Goal: Transaction & Acquisition: Purchase product/service

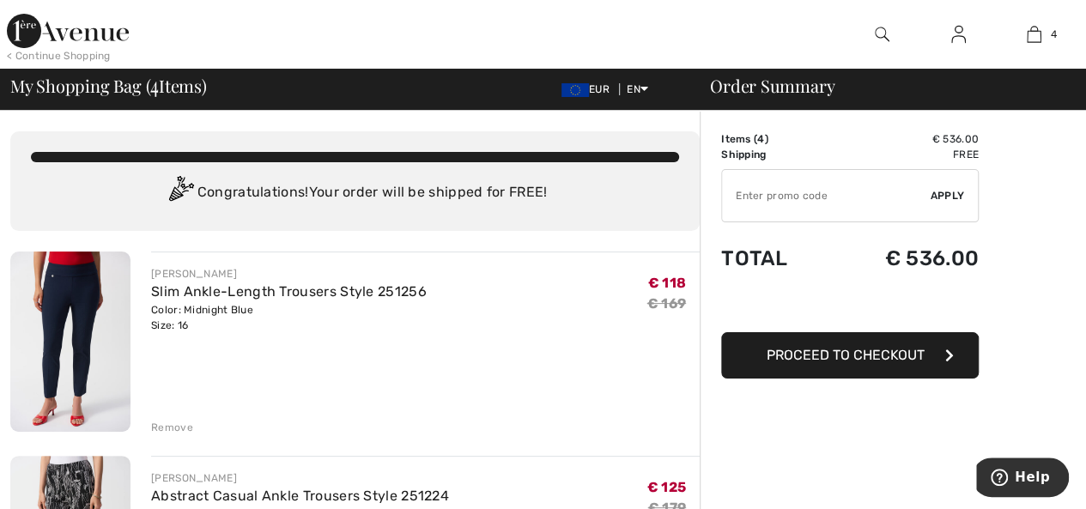
scroll to position [172, 0]
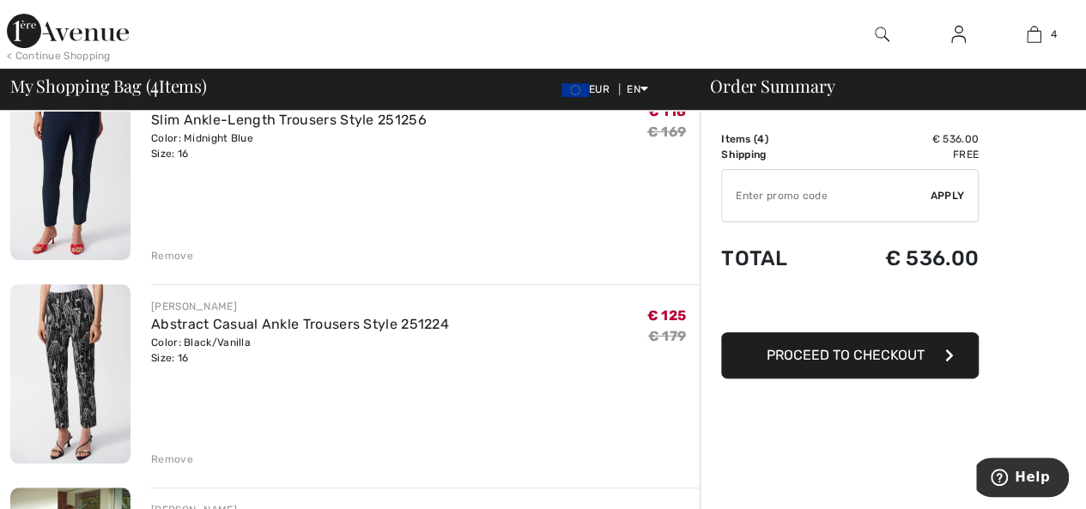
click at [180, 457] on div "Remove" at bounding box center [172, 459] width 42 height 15
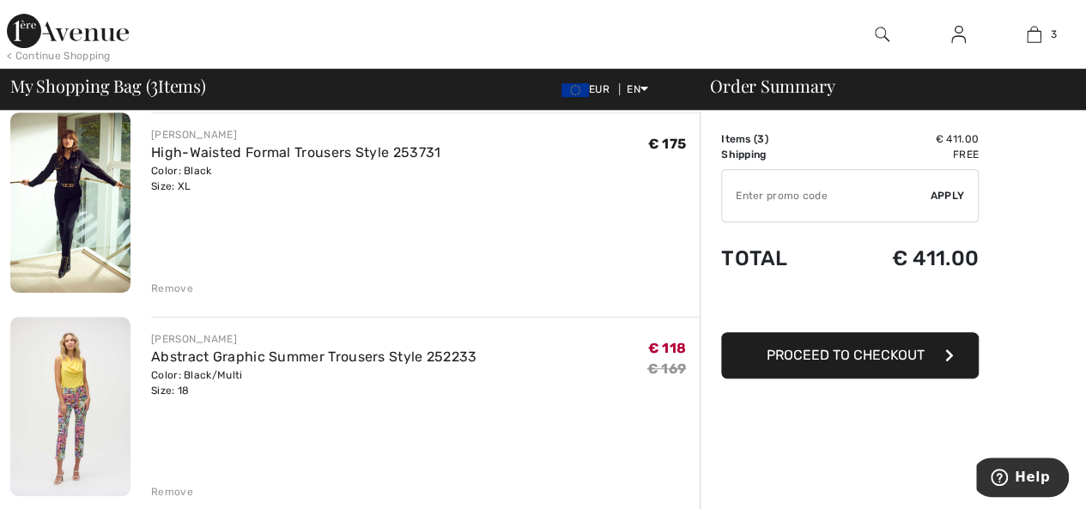
scroll to position [429, 0]
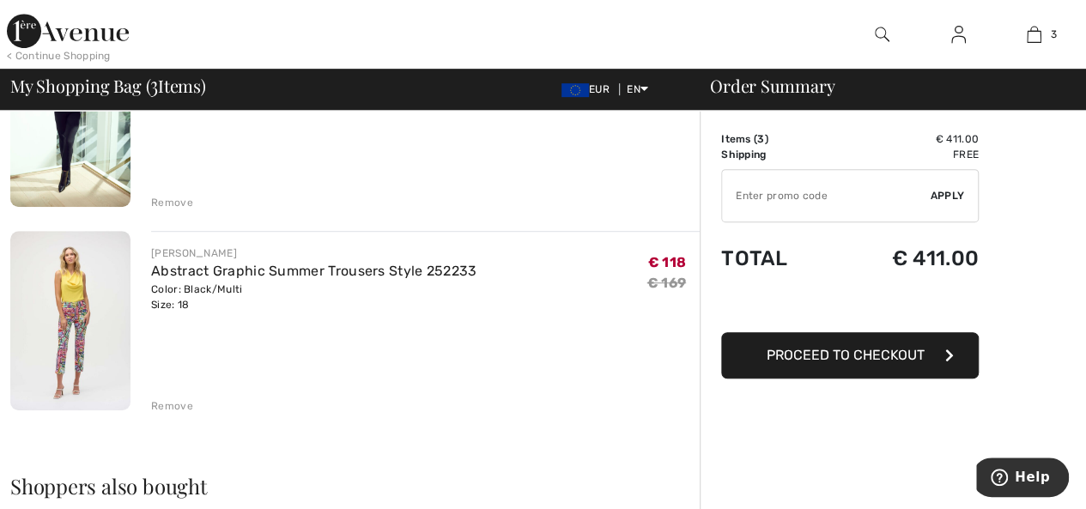
click at [172, 203] on div "Remove" at bounding box center [172, 202] width 42 height 15
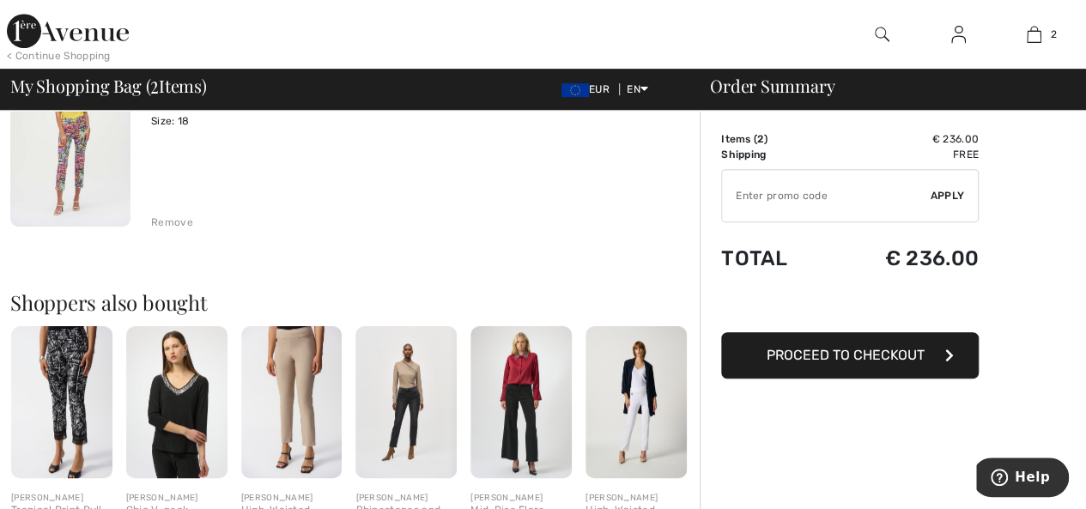
scroll to position [151, 0]
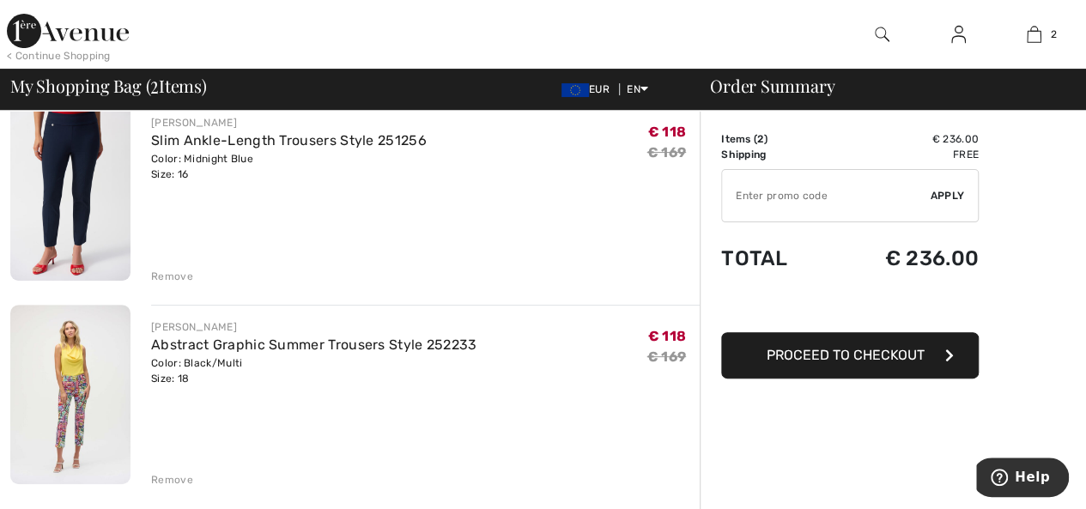
click at [68, 372] on img at bounding box center [70, 395] width 120 height 180
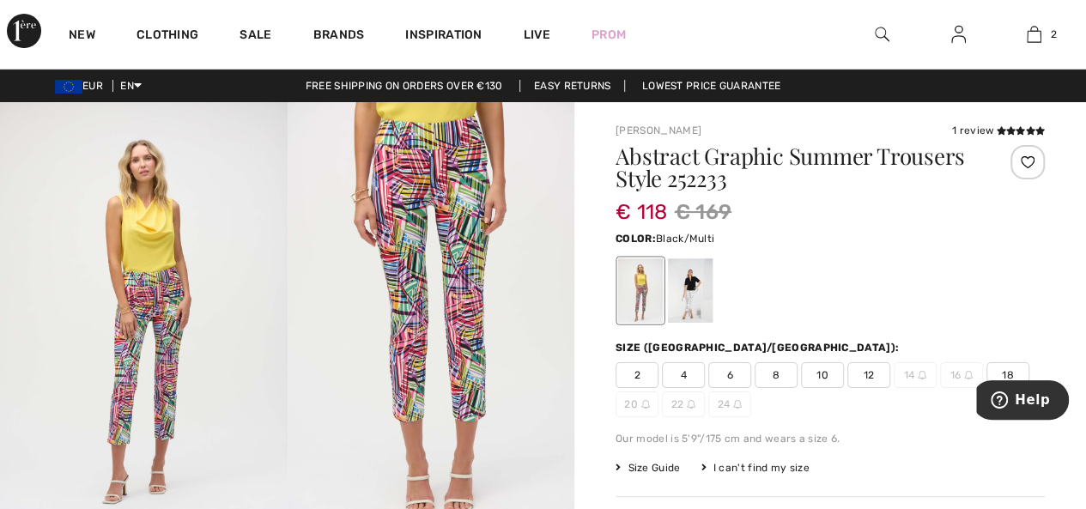
click at [371, 295] on img at bounding box center [432, 317] width 288 height 430
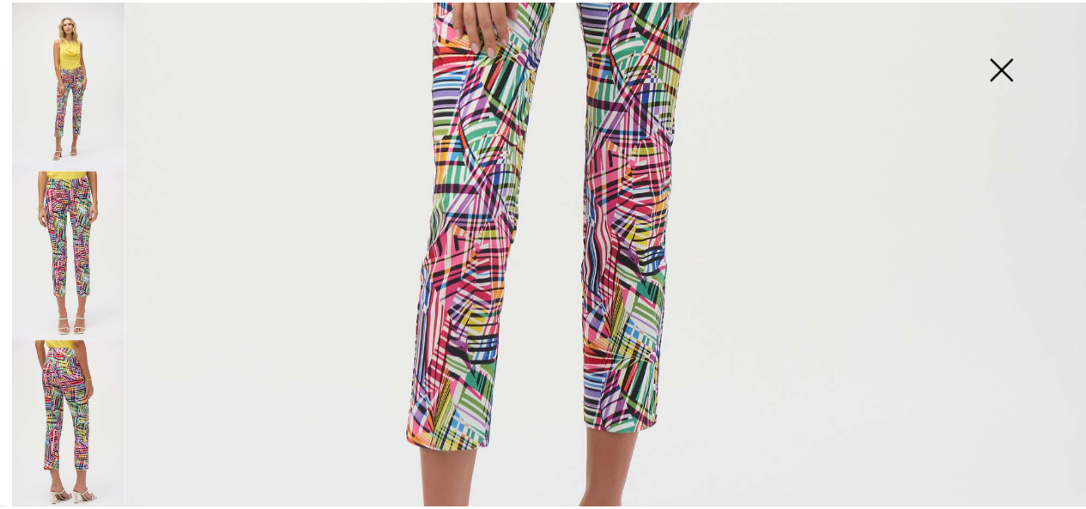
scroll to position [773, 0]
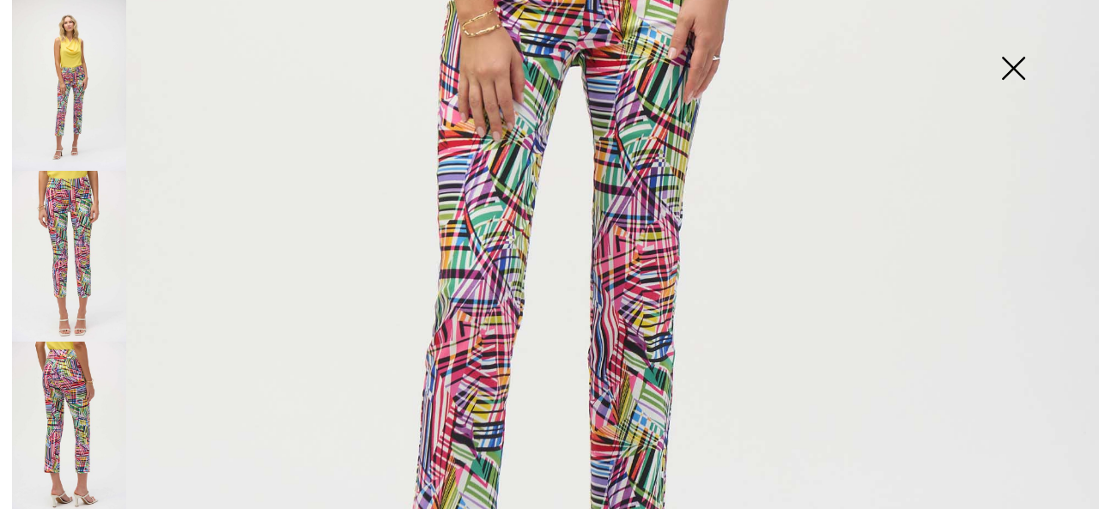
click at [1016, 64] on img at bounding box center [1013, 70] width 86 height 88
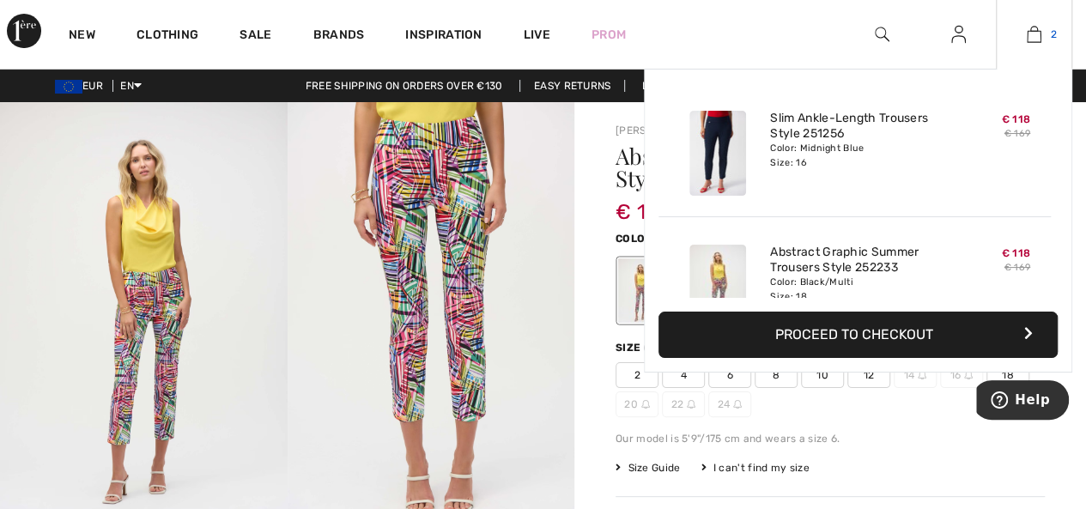
click at [1030, 32] on img at bounding box center [1034, 34] width 15 height 21
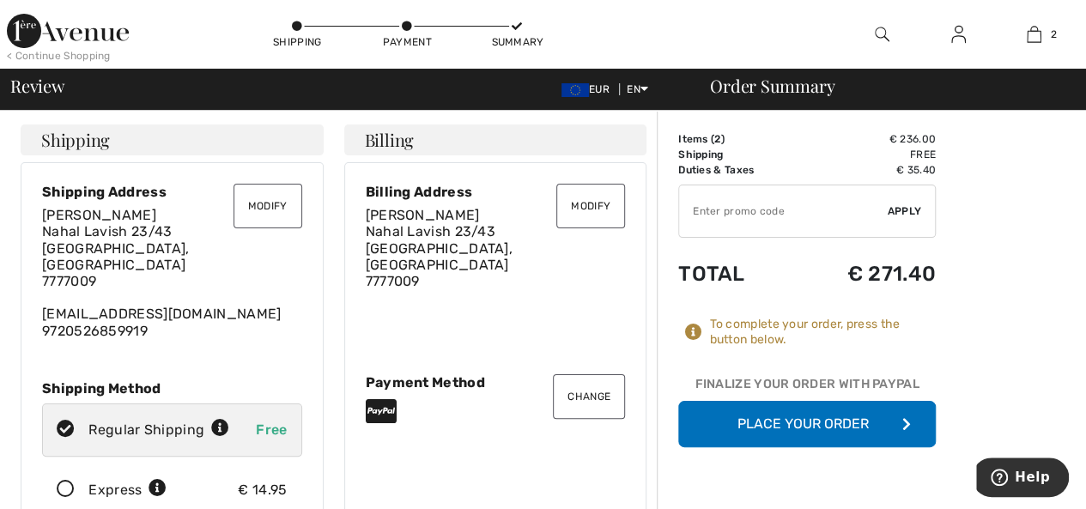
click at [260, 205] on button "Modify" at bounding box center [267, 206] width 69 height 45
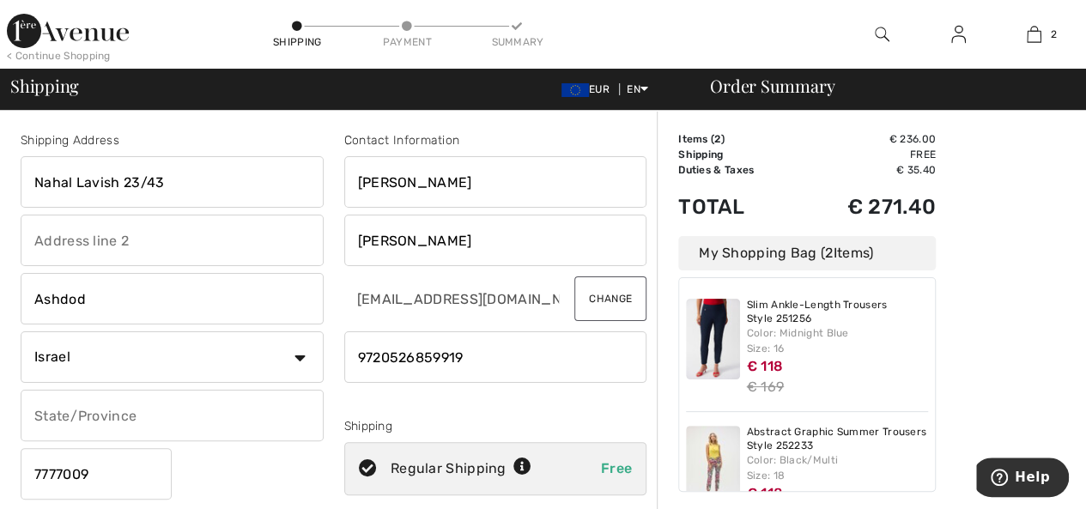
drag, startPoint x: 203, startPoint y: 184, endPoint x: 34, endPoint y: 184, distance: 168.3
click at [34, 184] on input "Nahal Lavish 23/43" at bounding box center [172, 182] width 303 height 52
type input "a"
type input "ABA HILLEL 7"
drag, startPoint x: 80, startPoint y: 296, endPoint x: 20, endPoint y: 296, distance: 60.1
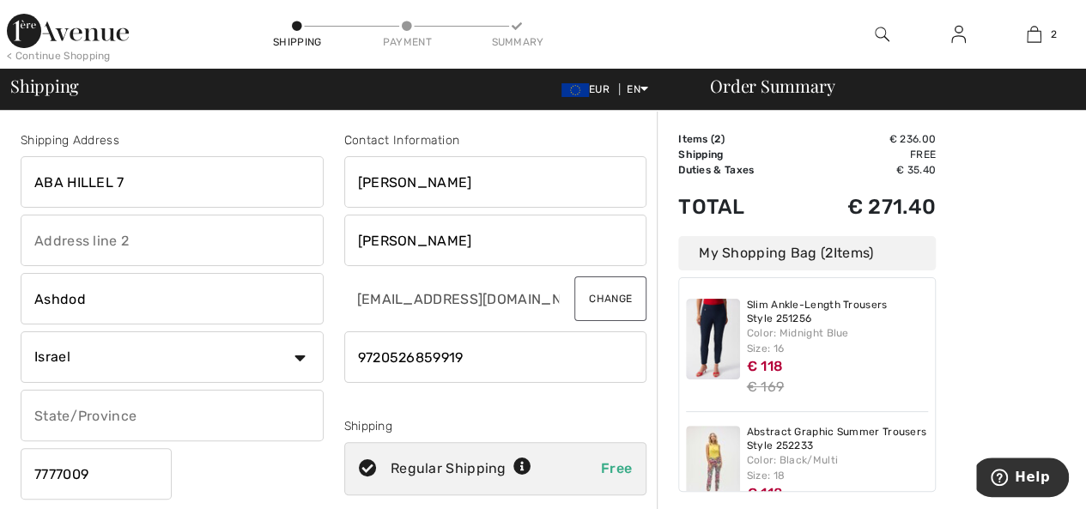
click at [20, 296] on div "Shipping Address [GEOGRAPHIC_DATA] 7 [GEOGRAPHIC_DATA] Country [GEOGRAPHIC_DATA…" at bounding box center [172, 346] width 324 height 431
type input "RAMAT GAN"
drag, startPoint x: 100, startPoint y: 470, endPoint x: 33, endPoint y: 468, distance: 67.9
click at [33, 468] on input "7777009" at bounding box center [96, 474] width 151 height 52
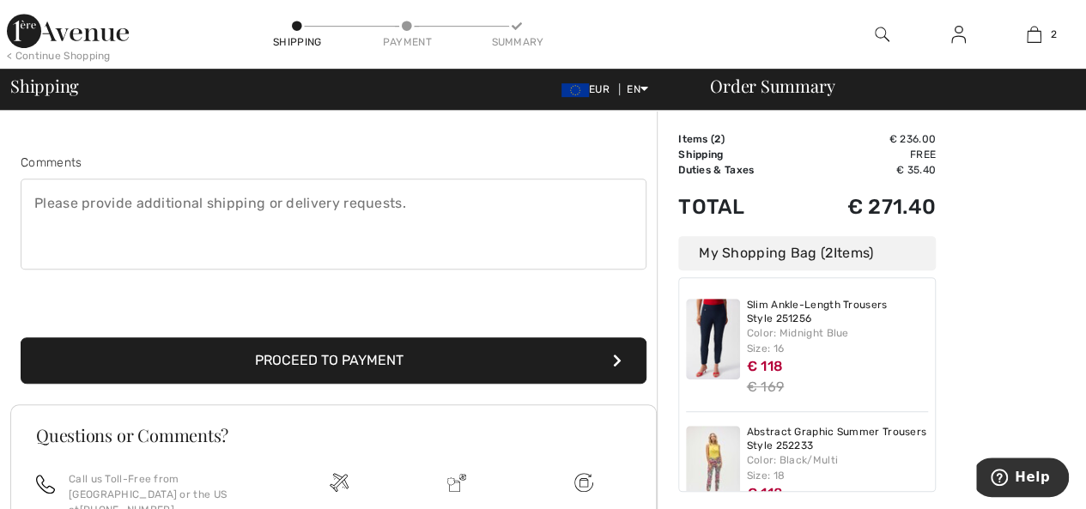
scroll to position [621, 0]
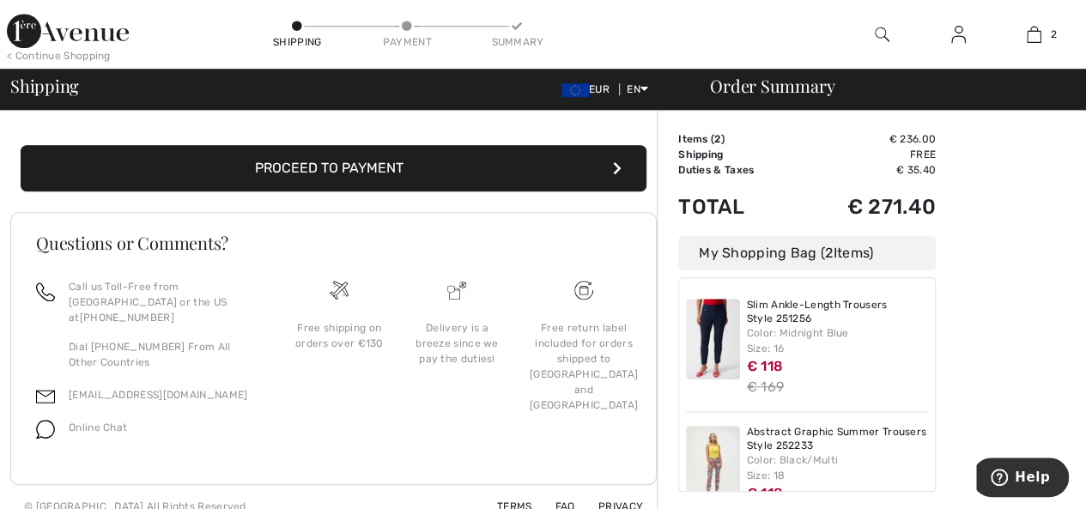
type input "5252204"
click at [276, 164] on button "Proceed to Payment" at bounding box center [334, 168] width 626 height 46
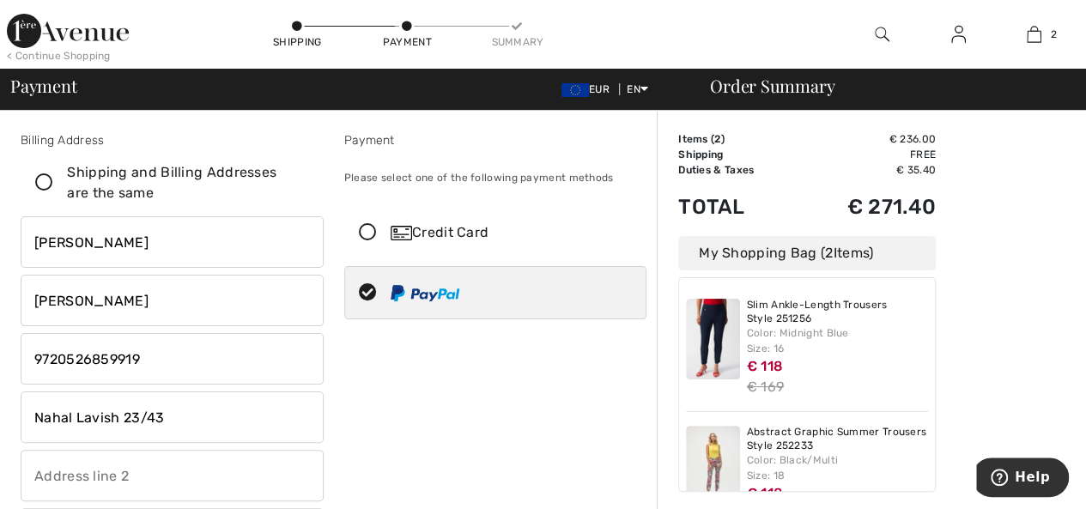
click at [45, 183] on icon at bounding box center [43, 183] width 45 height 18
click at [298, 183] on input "Shipping and Billing Addresses are the same" at bounding box center [303, 183] width 11 height 52
checkbox input "true"
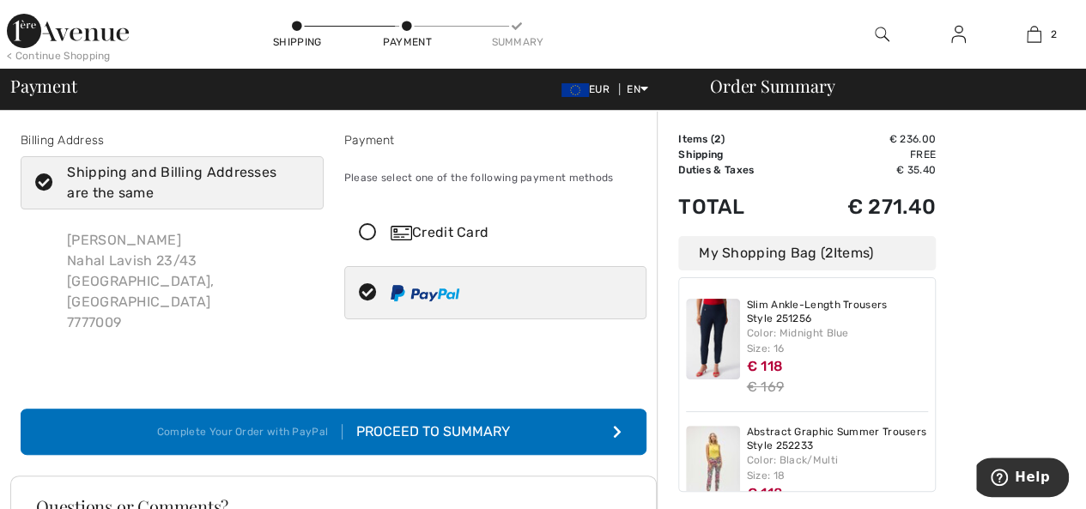
type input "Aba Hillel 7"
type input "Ramat Gan"
type input "5252204"
click at [45, 183] on icon at bounding box center [43, 183] width 45 height 18
click at [298, 183] on input "Shipping and Billing Addresses are the same" at bounding box center [303, 183] width 11 height 52
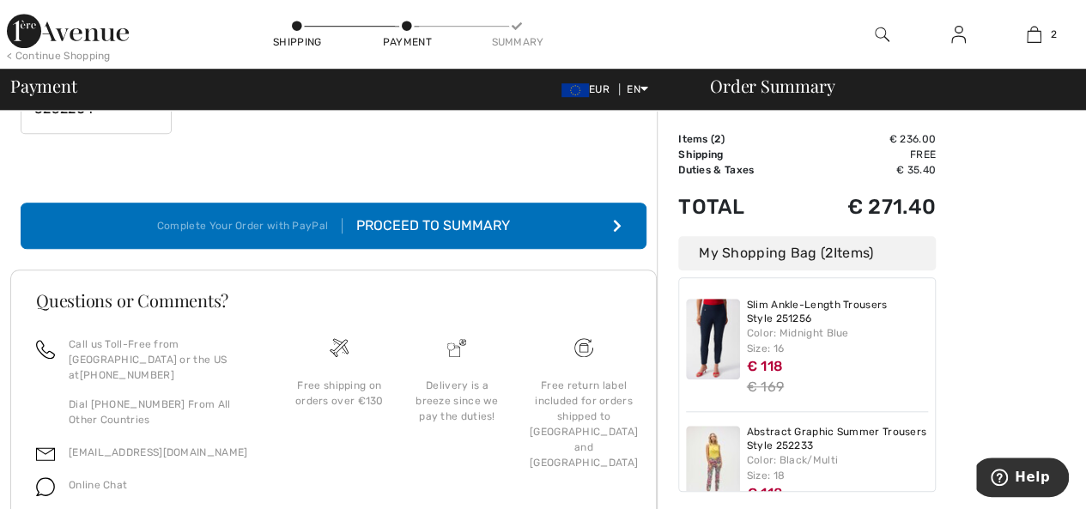
scroll to position [659, 0]
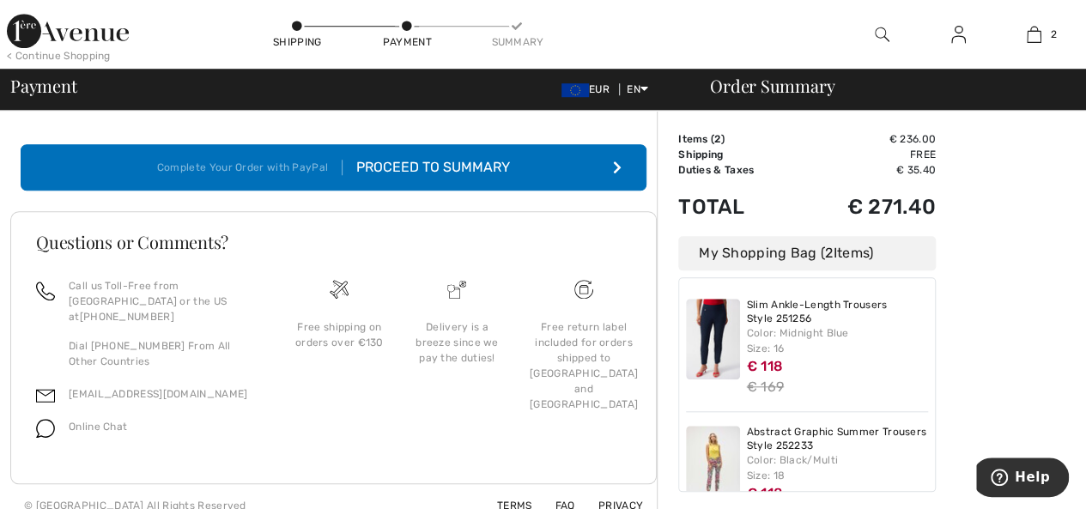
checkbox input "false"
click at [397, 160] on div "Proceed to Summary" at bounding box center [426, 167] width 167 height 21
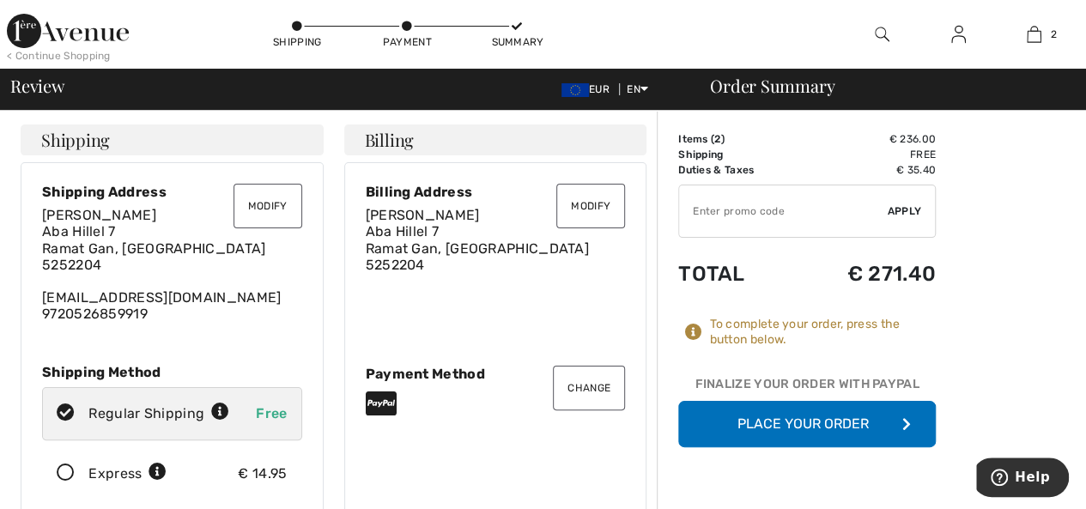
click at [267, 201] on button "Modify" at bounding box center [267, 206] width 69 height 45
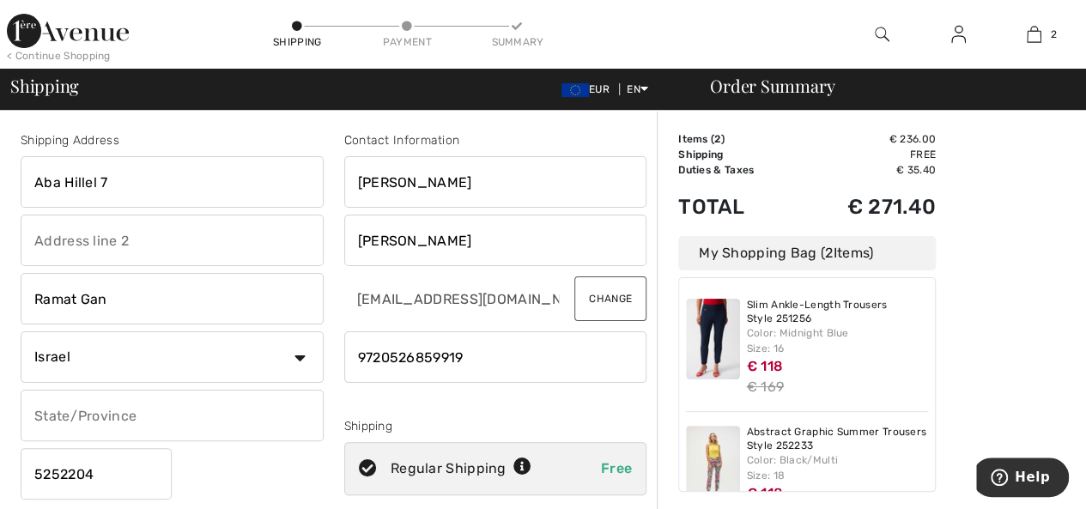
scroll to position [258, 0]
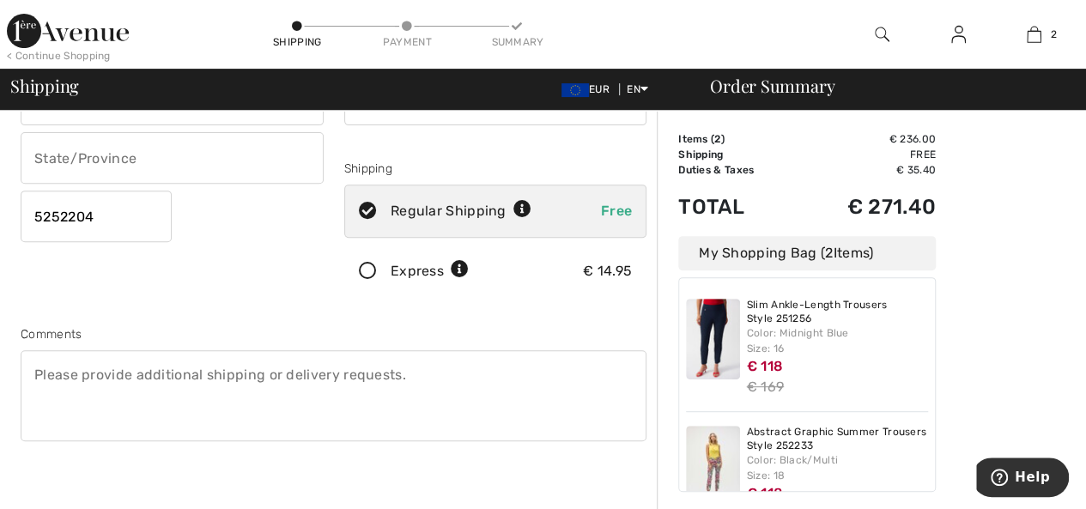
click at [367, 270] on icon at bounding box center [367, 272] width 45 height 18
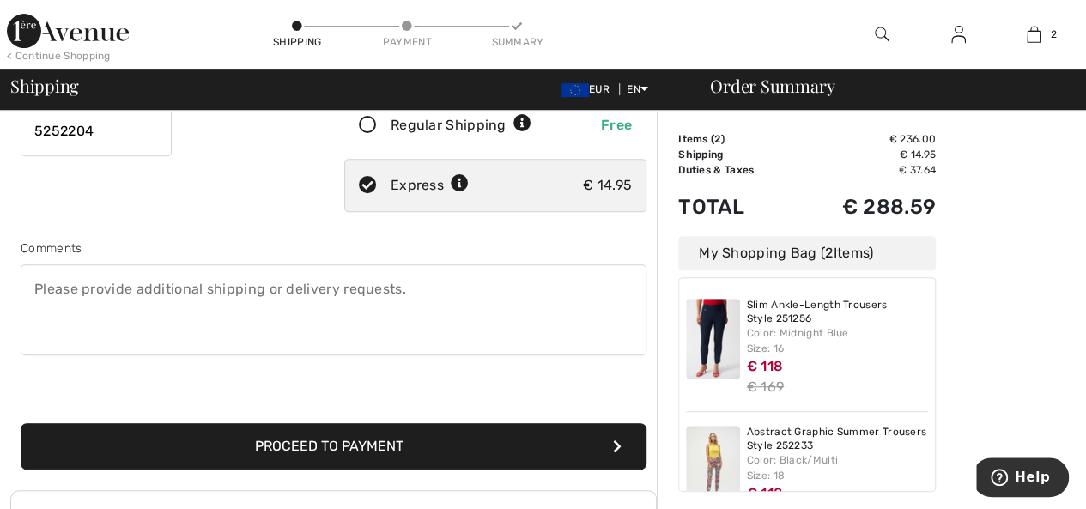
scroll to position [515, 0]
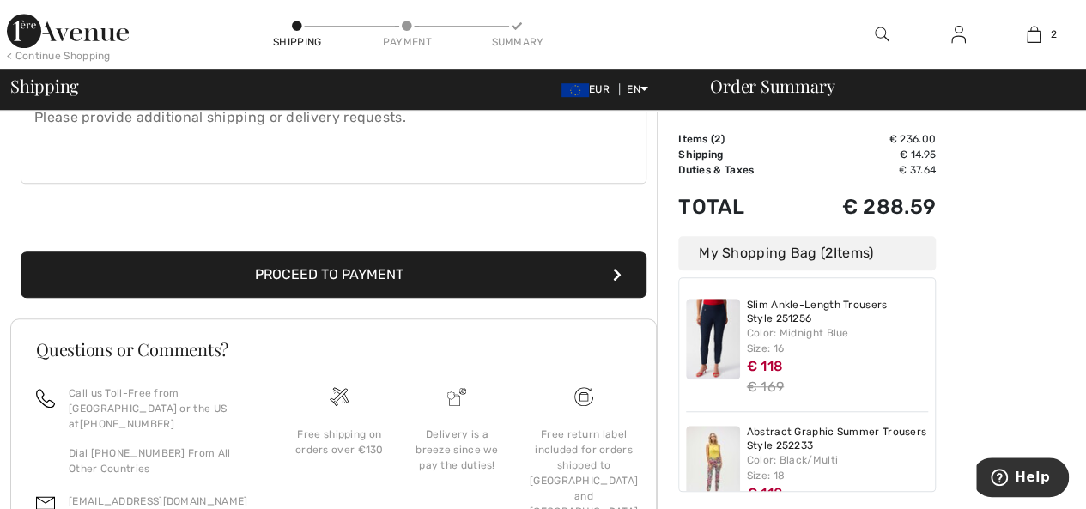
click at [317, 270] on button "Proceed to Payment" at bounding box center [334, 275] width 626 height 46
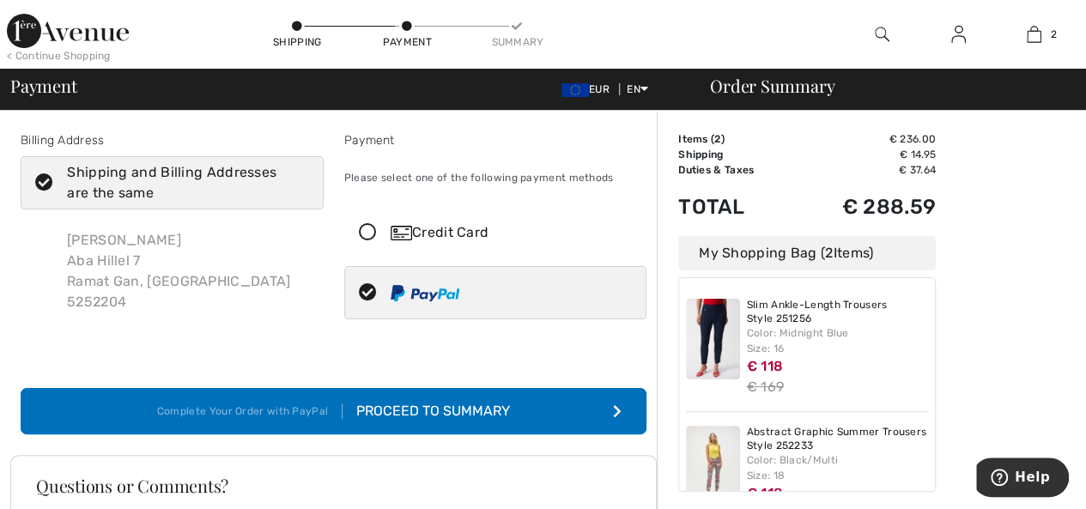
click at [387, 401] on div "Proceed to Summary" at bounding box center [426, 411] width 167 height 21
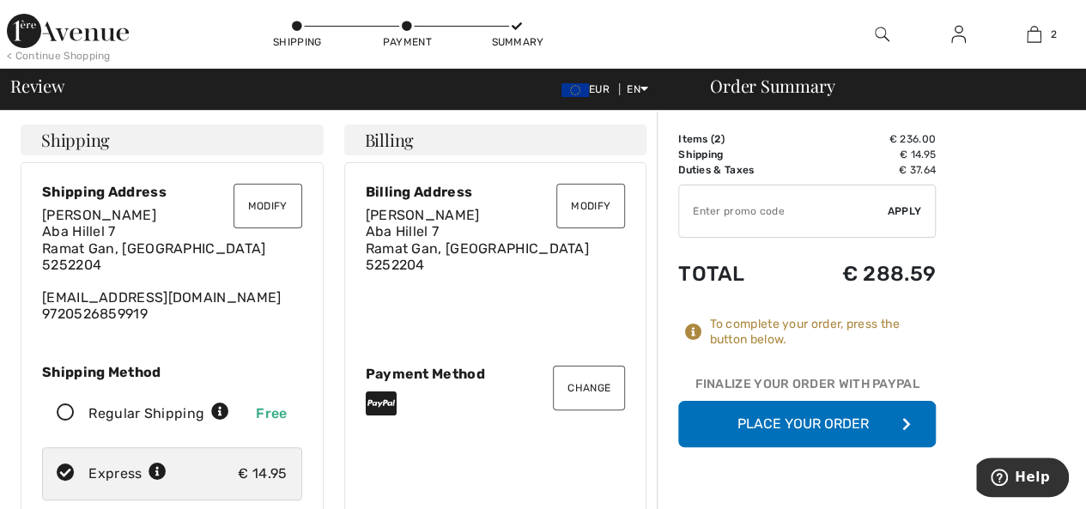
click at [780, 418] on button "Place Your Order" at bounding box center [807, 424] width 258 height 46
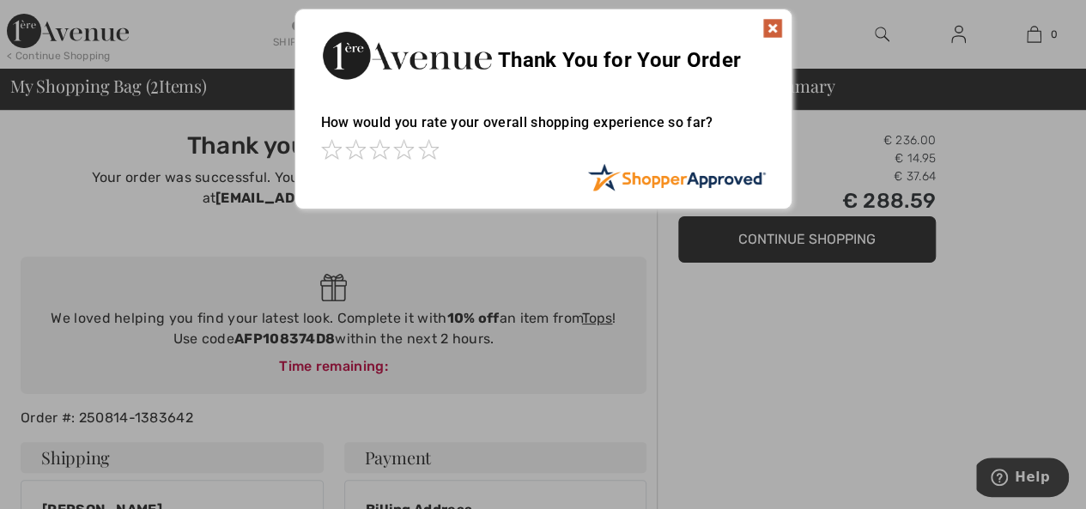
click at [764, 32] on img at bounding box center [772, 28] width 21 height 21
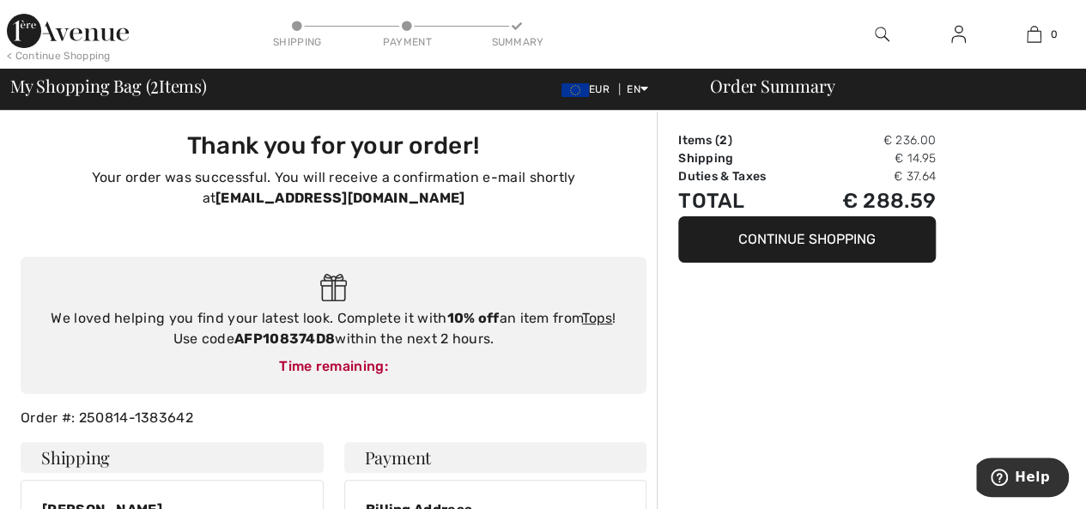
scroll to position [343, 0]
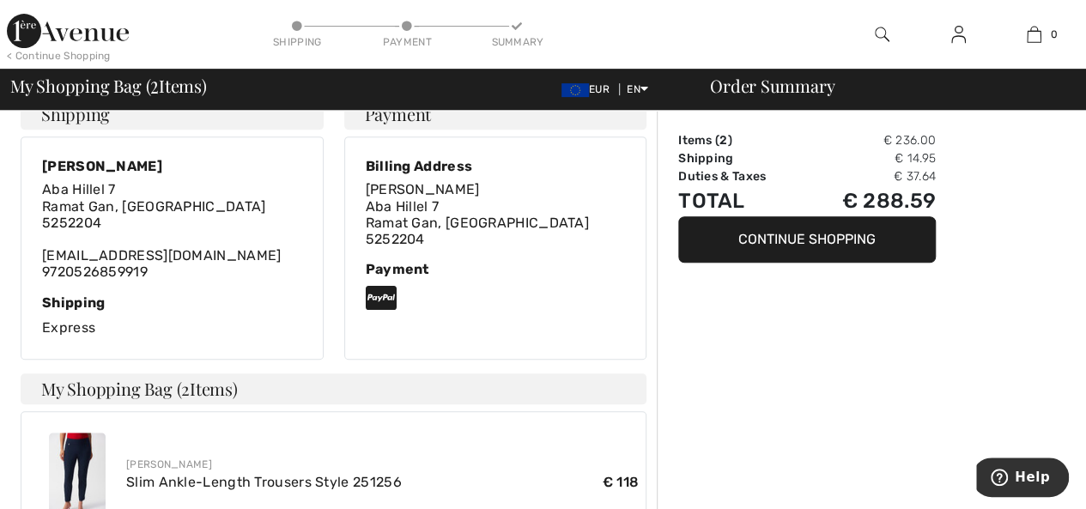
click at [803, 237] on button "Continue Shopping" at bounding box center [807, 239] width 258 height 46
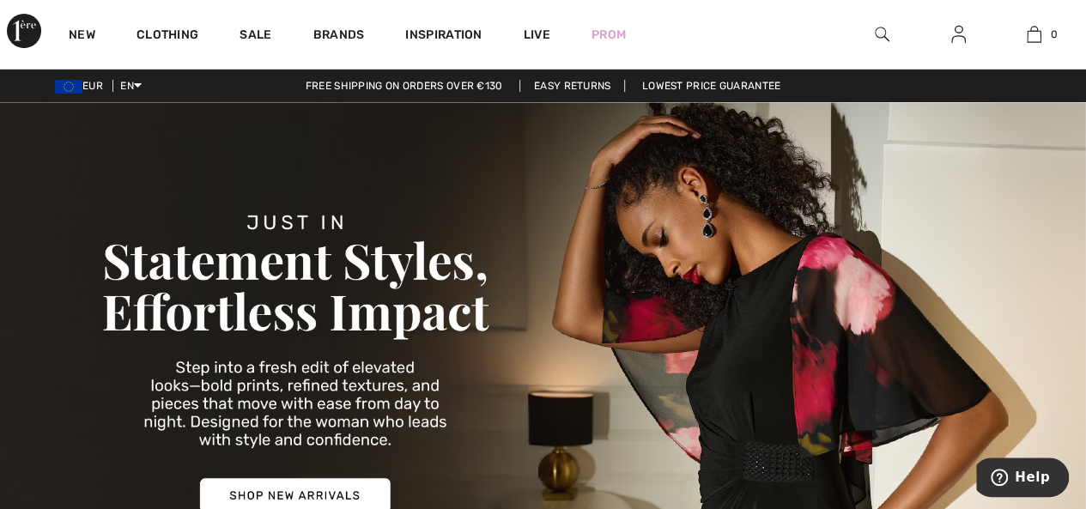
scroll to position [258, 0]
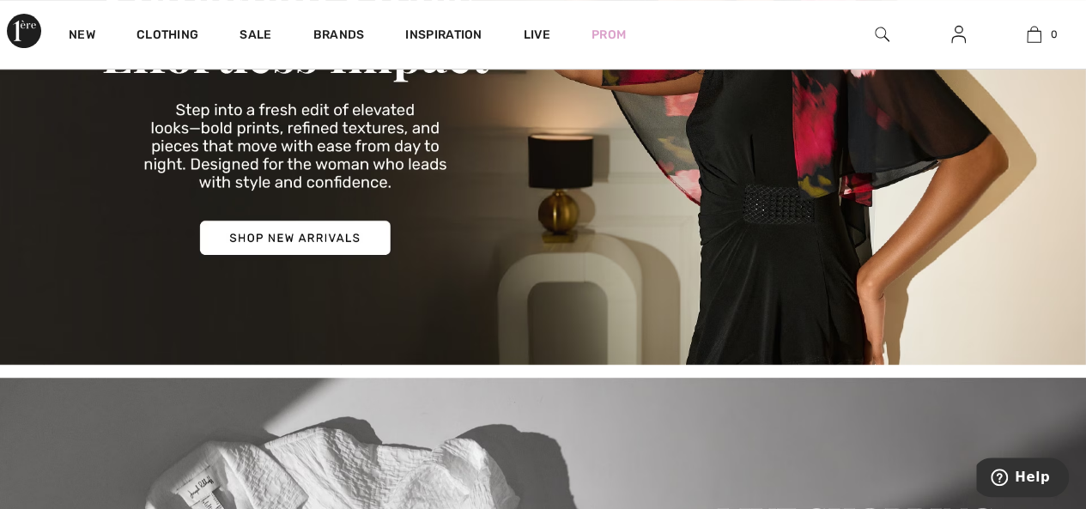
click at [292, 233] on img at bounding box center [543, 105] width 1086 height 520
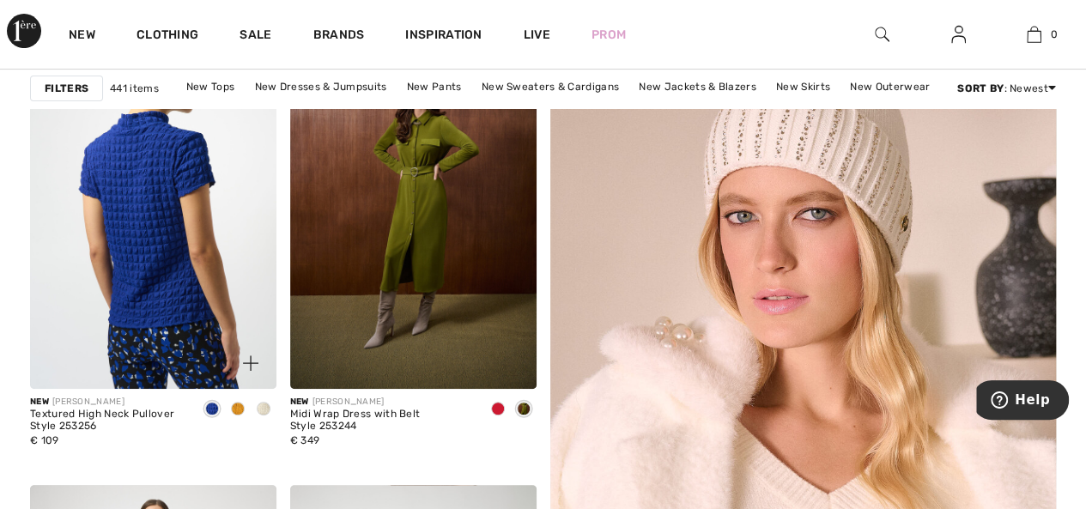
click at [168, 361] on img at bounding box center [153, 204] width 246 height 369
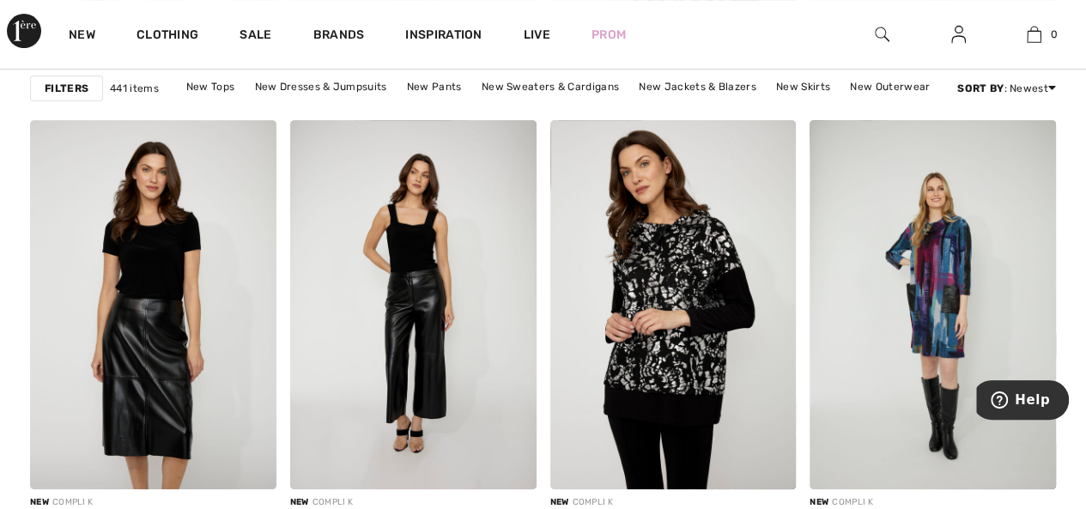
scroll to position [7125, 0]
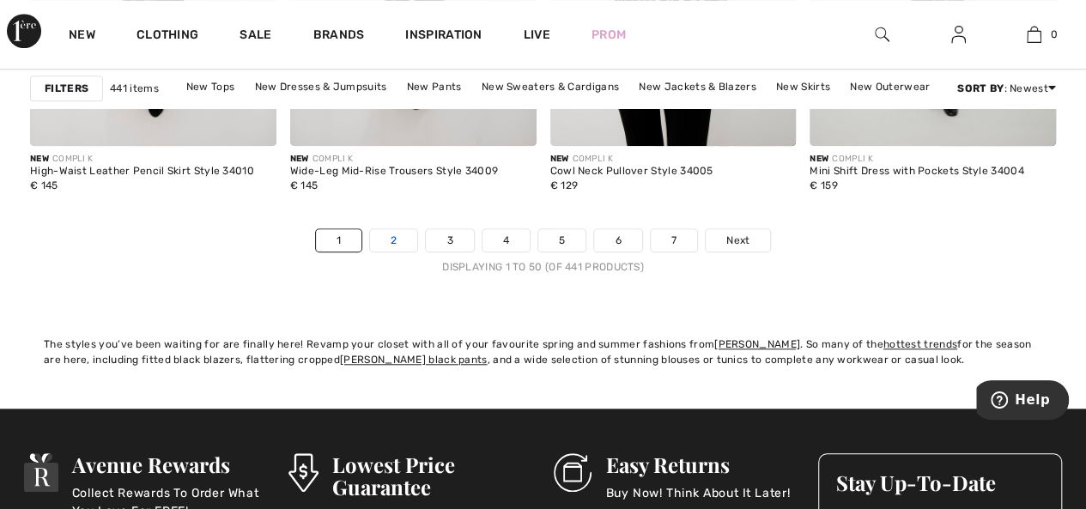
click at [404, 233] on link "2" at bounding box center [393, 240] width 47 height 22
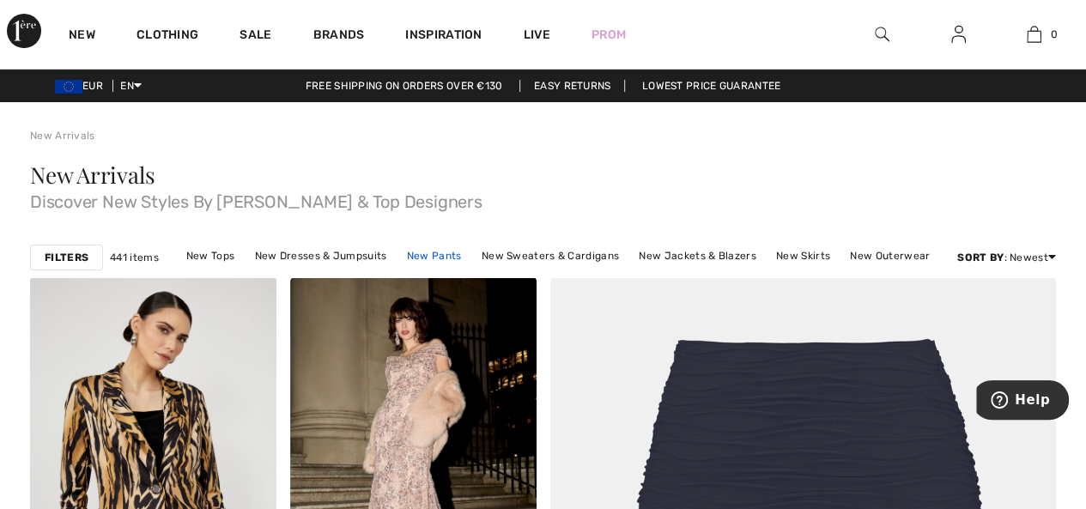
click at [433, 252] on link "New Pants" at bounding box center [434, 256] width 72 height 22
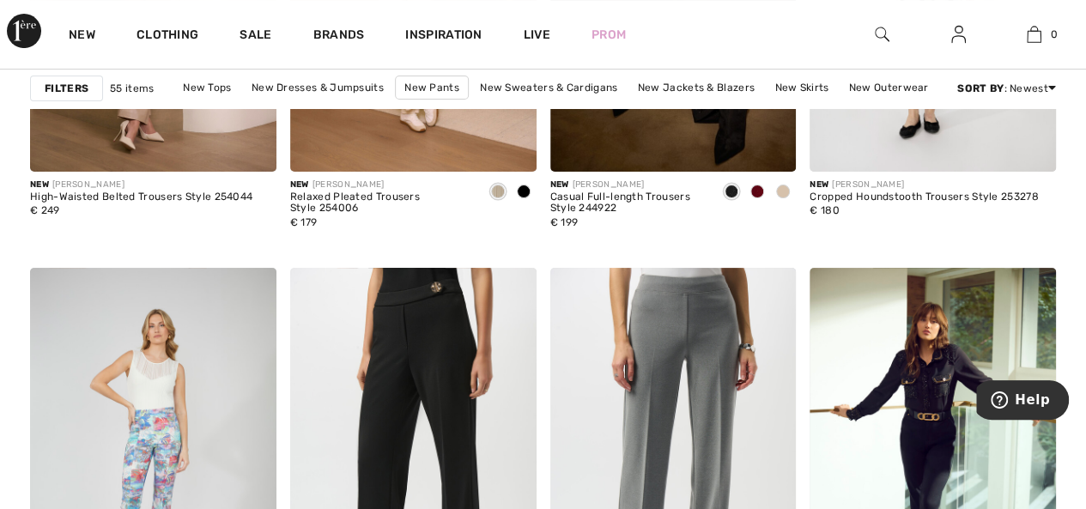
scroll to position [6696, 0]
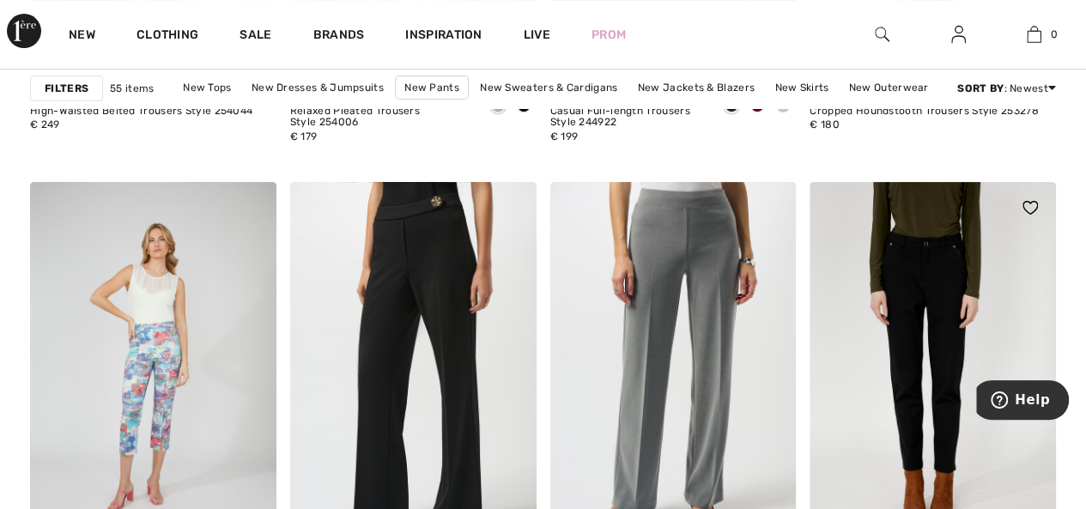
click at [937, 361] on img at bounding box center [932, 366] width 246 height 369
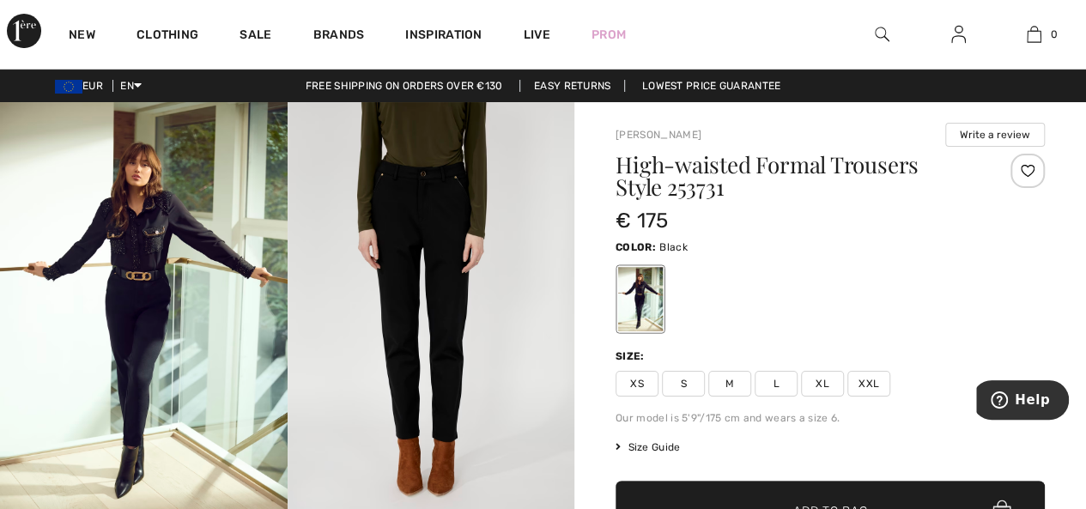
click at [822, 382] on span "XL" at bounding box center [822, 384] width 43 height 26
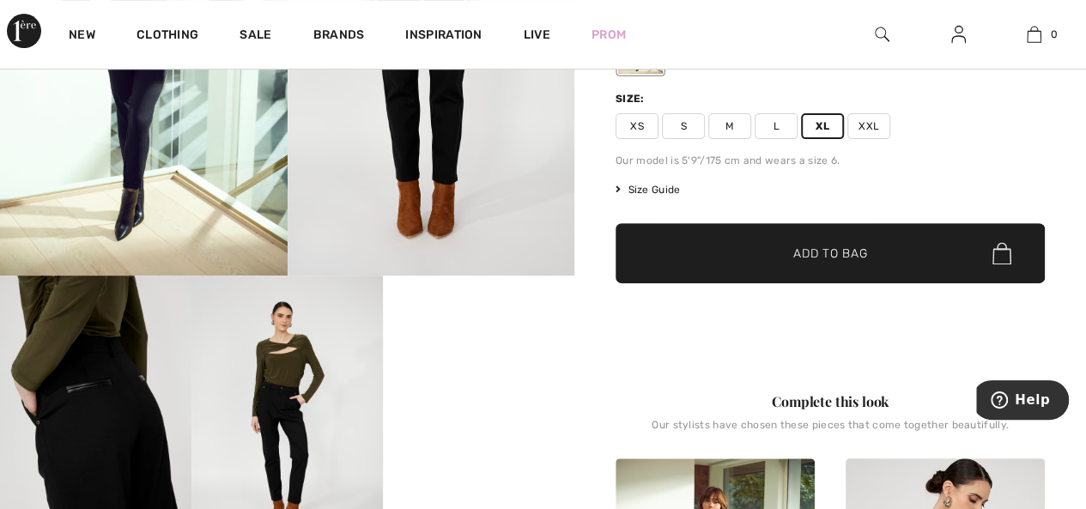
click at [819, 251] on span "Add to Bag" at bounding box center [830, 254] width 74 height 18
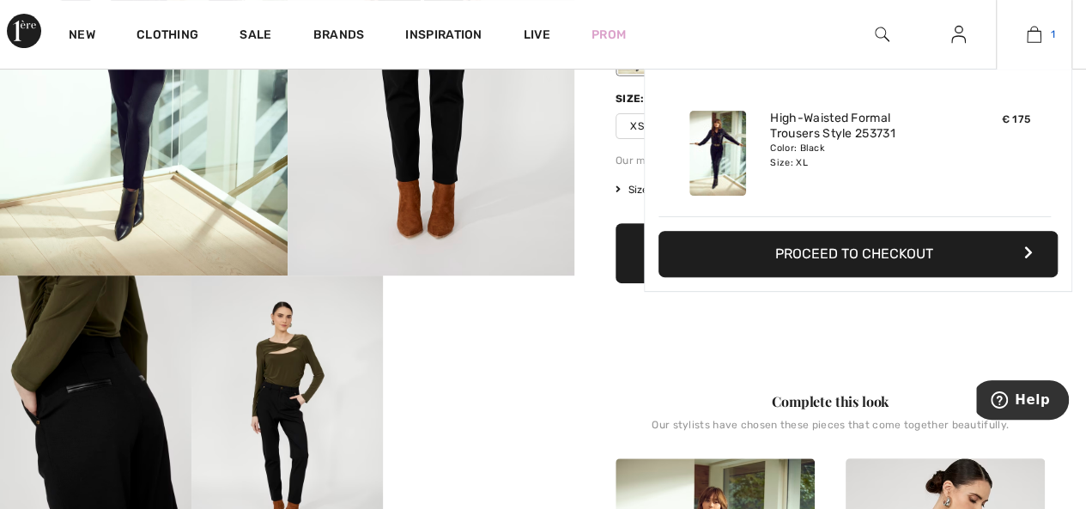
click at [1036, 33] on img at bounding box center [1034, 34] width 15 height 21
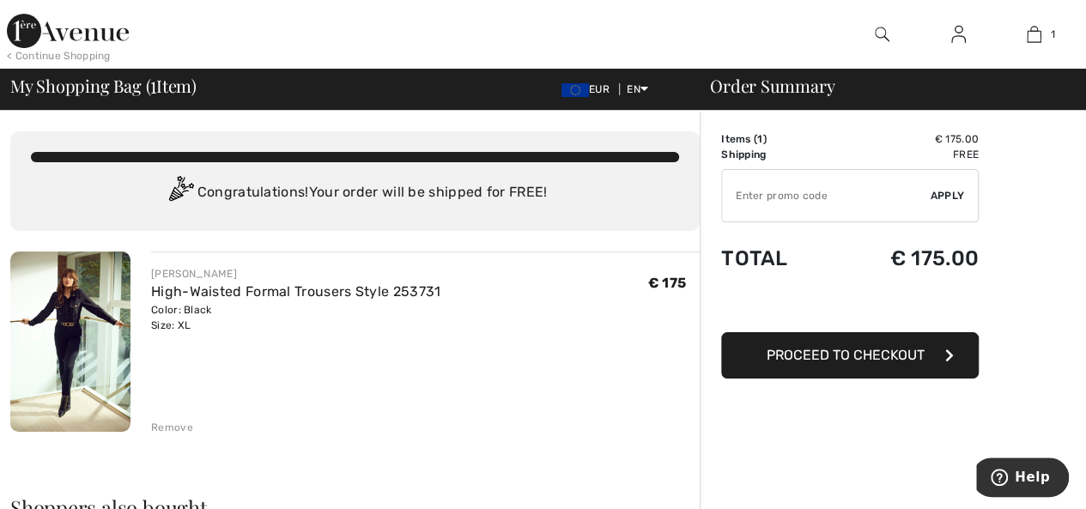
click at [834, 195] on input "TEXT" at bounding box center [826, 196] width 209 height 52
type input "AFP108374D8"
click at [949, 191] on span "Apply" at bounding box center [948, 195] width 34 height 15
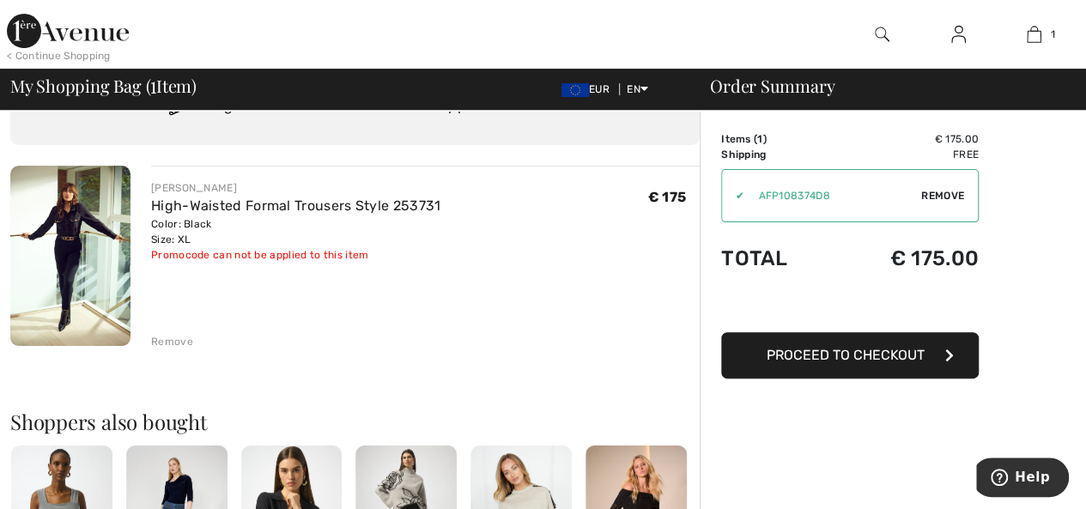
scroll to position [258, 0]
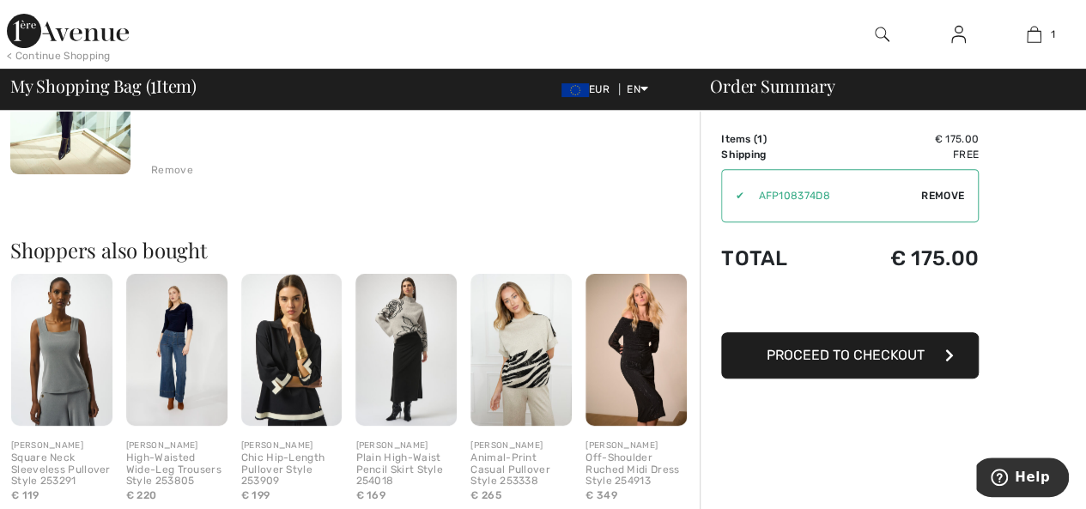
click at [841, 351] on span "Proceed to Checkout" at bounding box center [846, 355] width 158 height 16
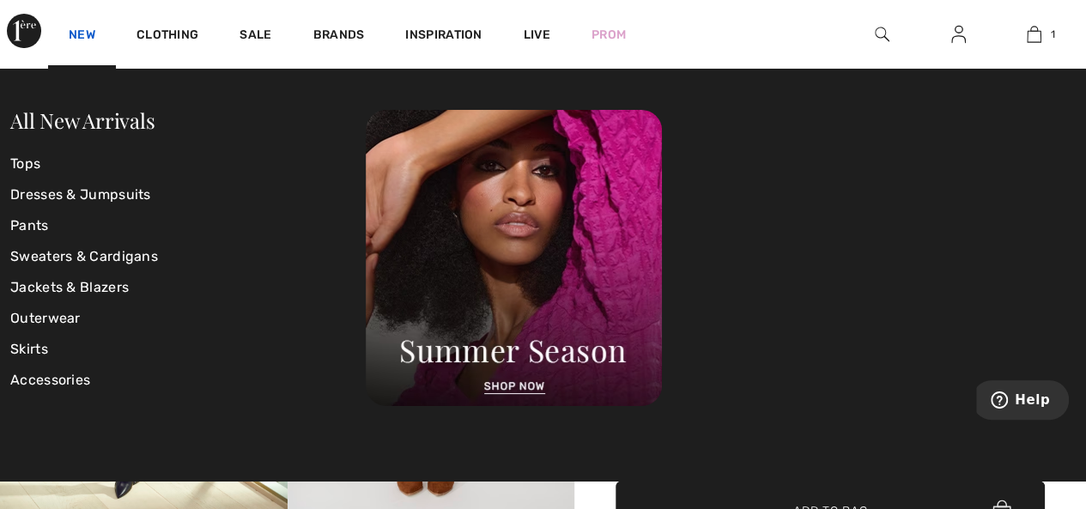
click at [79, 32] on link "New" at bounding box center [82, 36] width 27 height 18
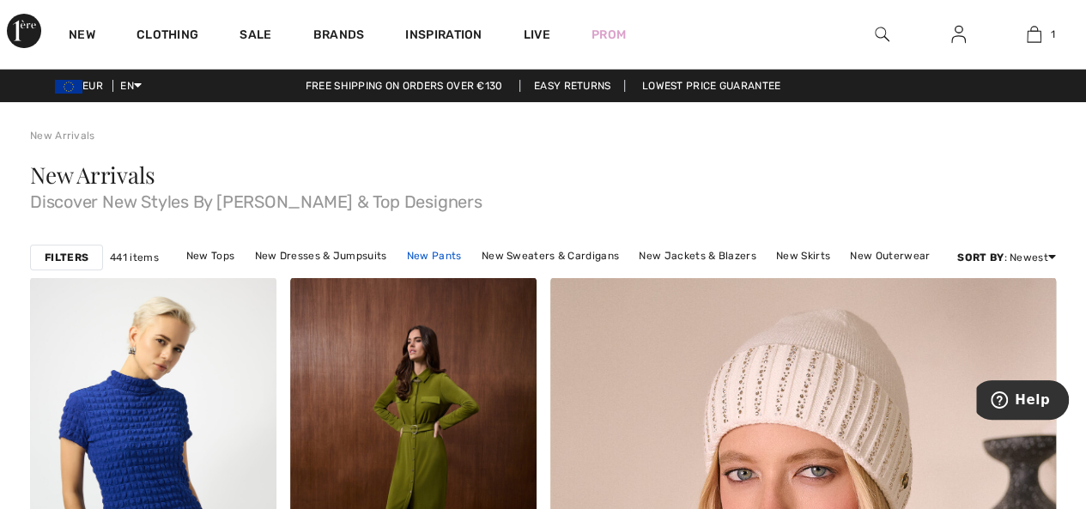
click at [425, 253] on link "New Pants" at bounding box center [434, 256] width 72 height 22
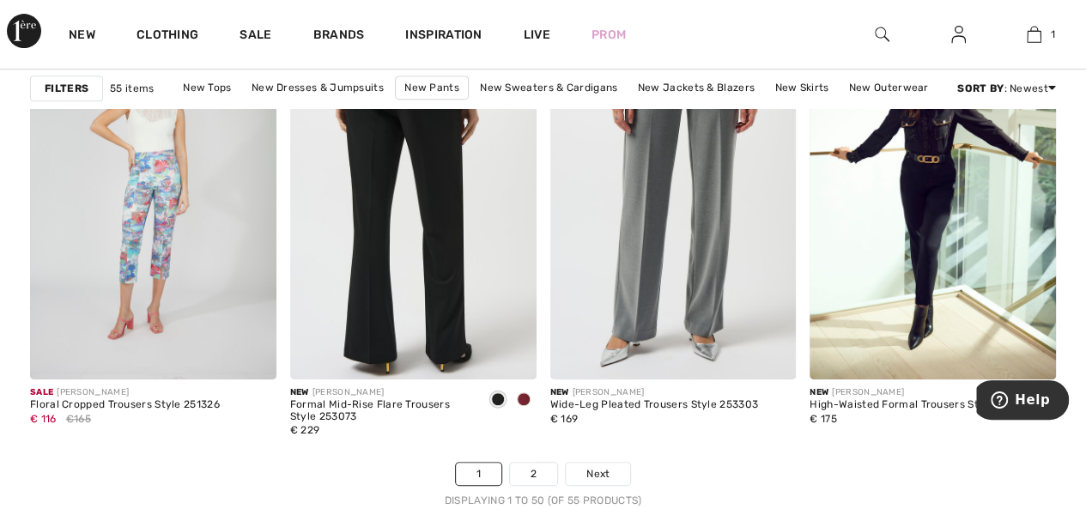
scroll to position [7039, 0]
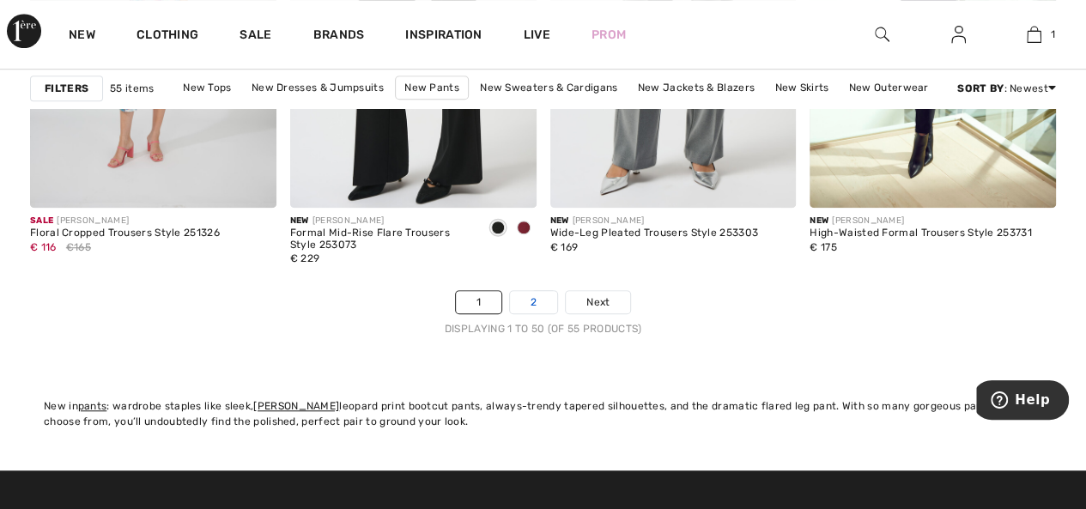
click at [534, 294] on link "2" at bounding box center [533, 302] width 47 height 22
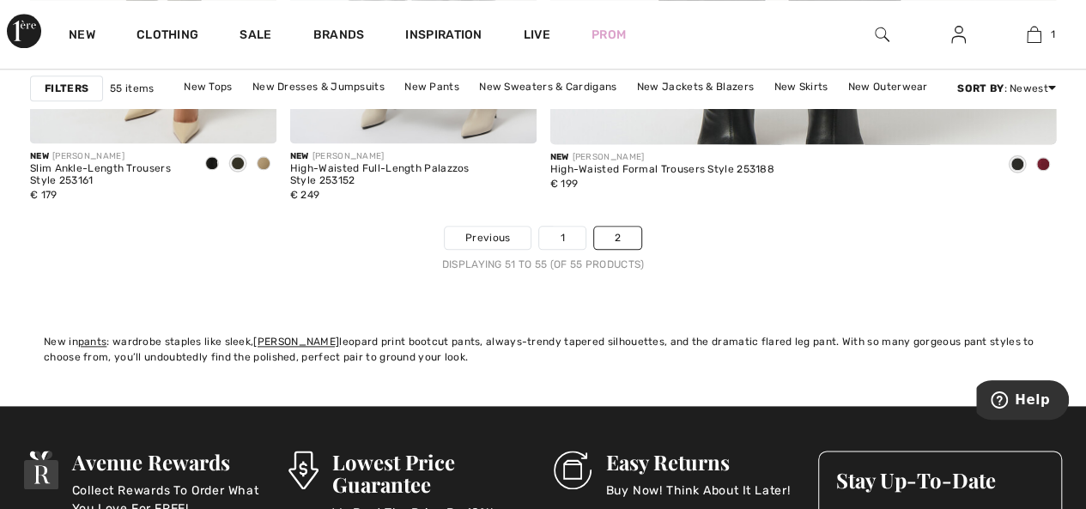
scroll to position [1116, 0]
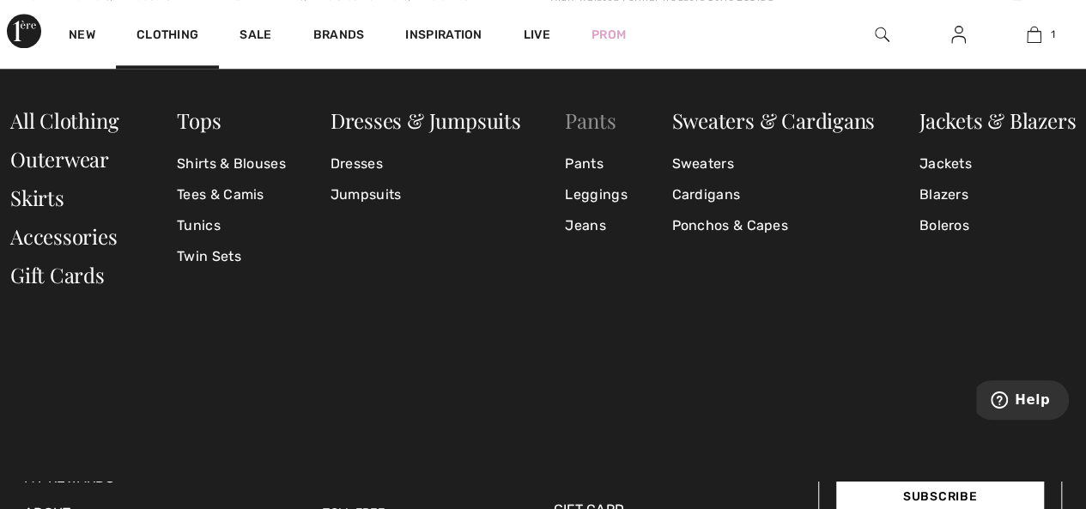
click at [578, 121] on link "Pants" at bounding box center [590, 119] width 51 height 27
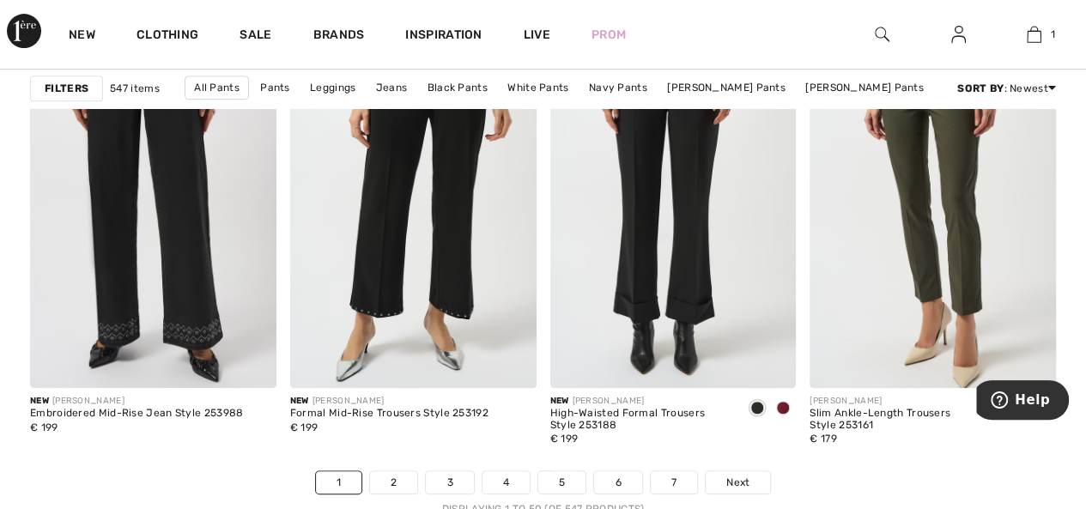
scroll to position [7125, 0]
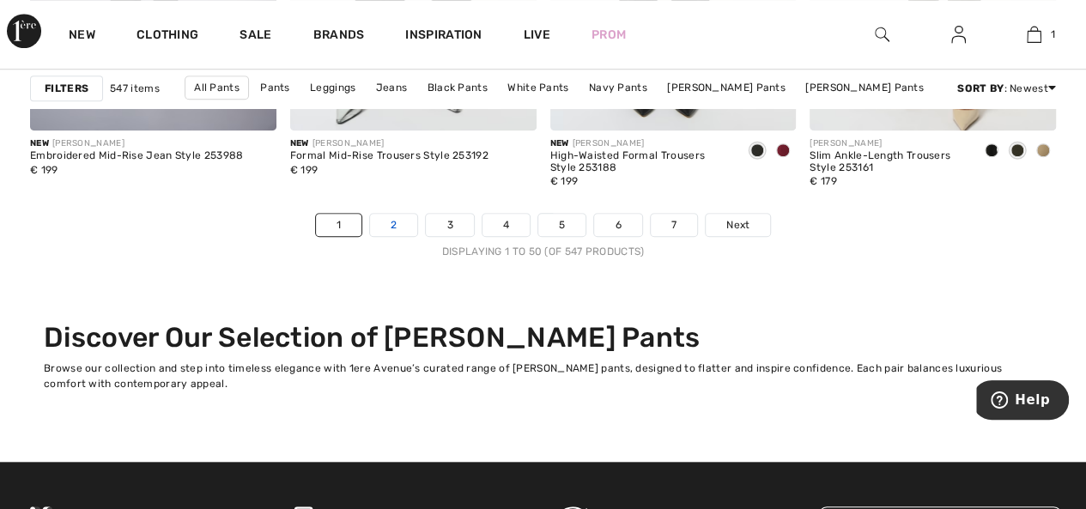
click at [396, 214] on link "2" at bounding box center [393, 225] width 47 height 22
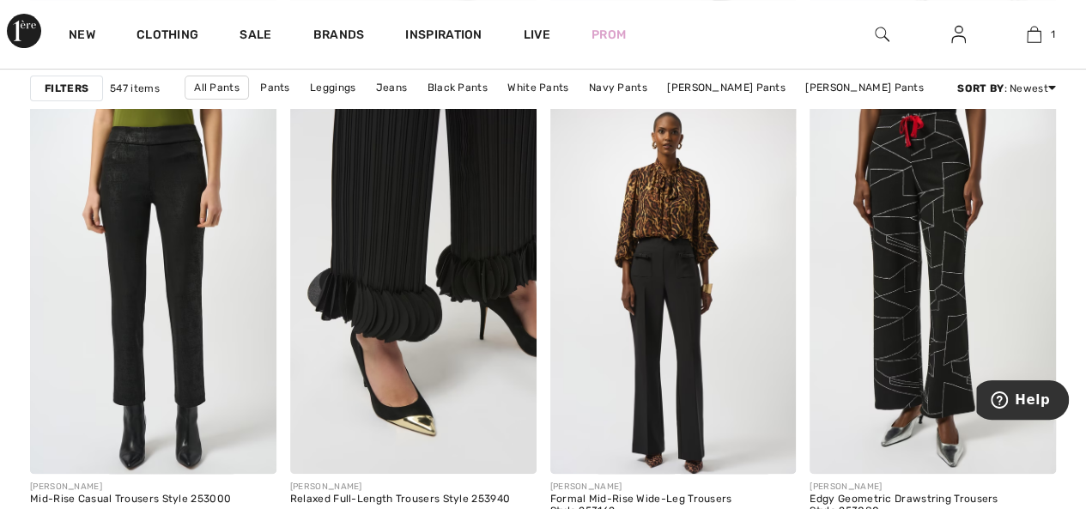
scroll to position [7125, 0]
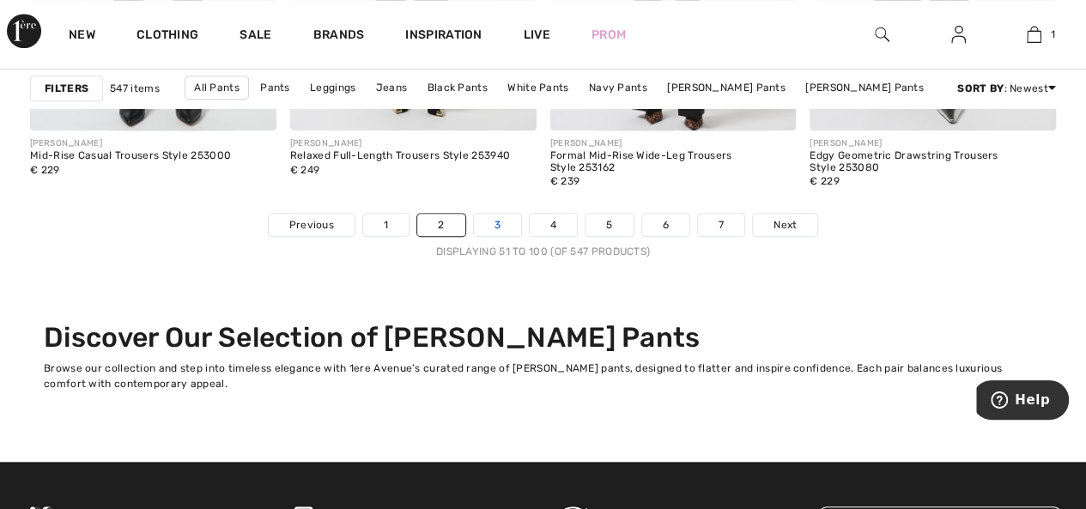
click at [489, 221] on link "3" at bounding box center [497, 225] width 47 height 22
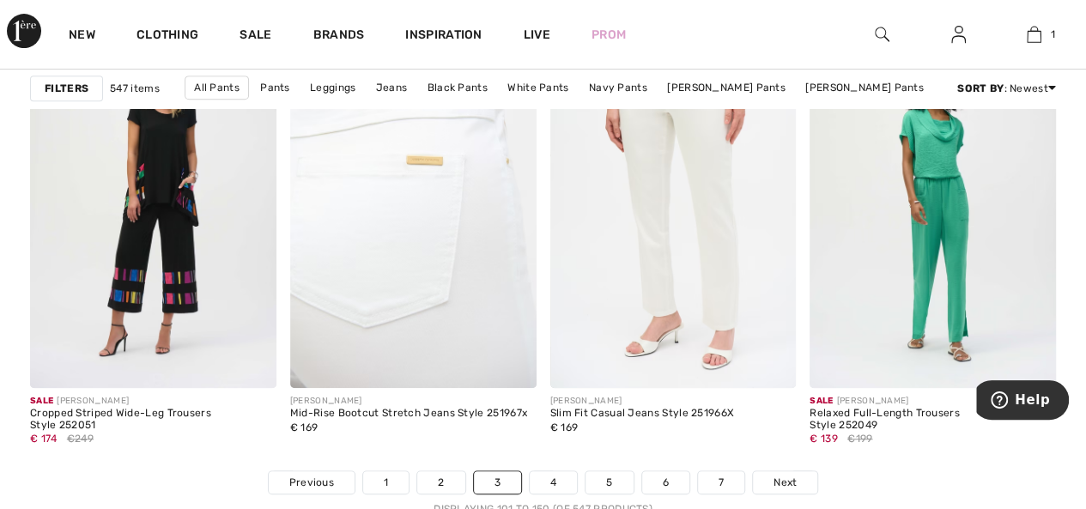
scroll to position [7125, 0]
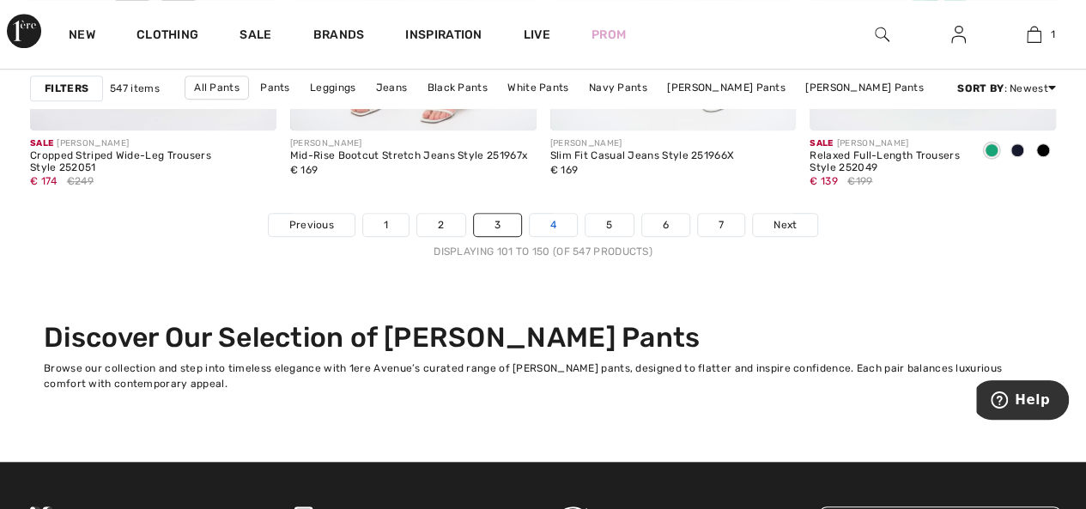
click at [541, 220] on link "4" at bounding box center [553, 225] width 47 height 22
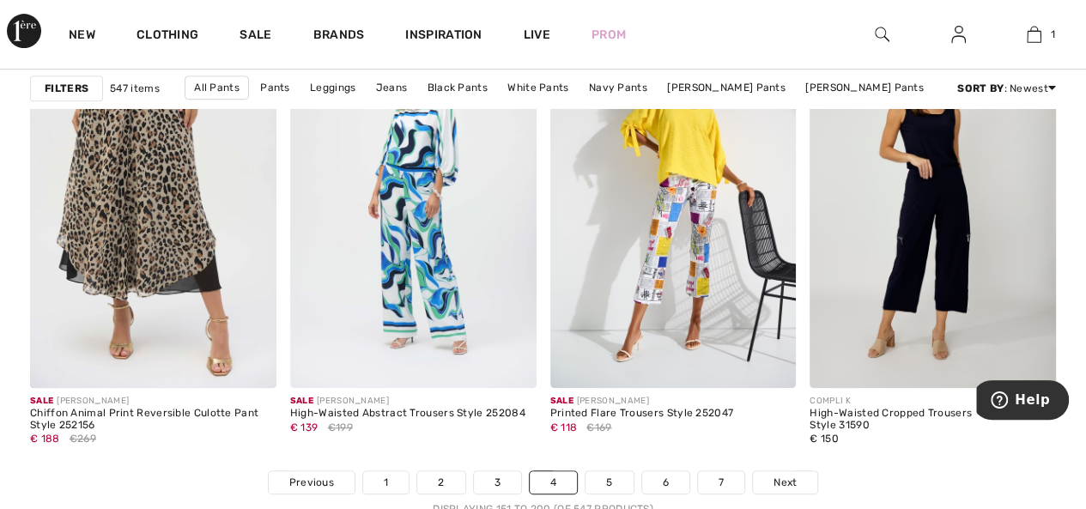
scroll to position [7039, 0]
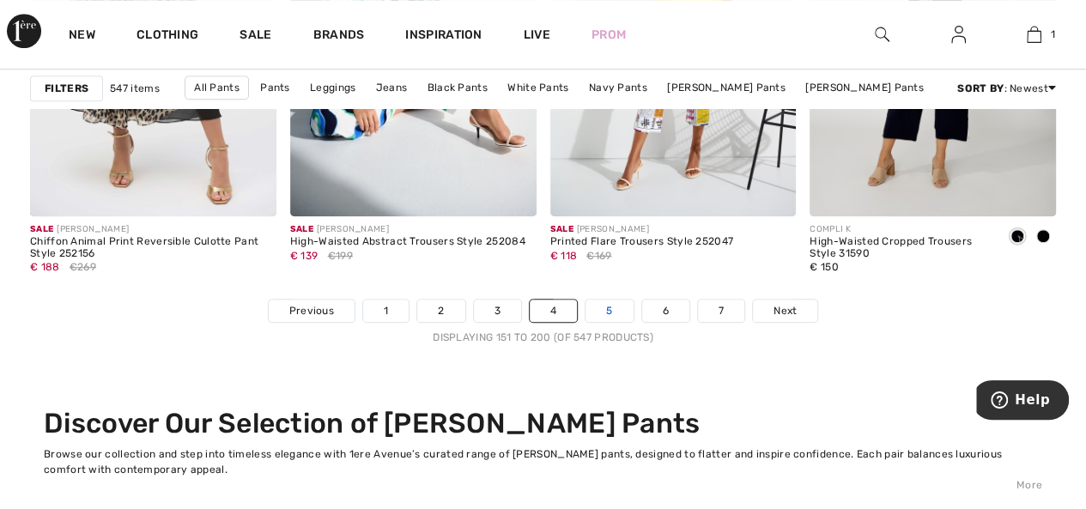
click at [601, 300] on link "5" at bounding box center [608, 311] width 47 height 22
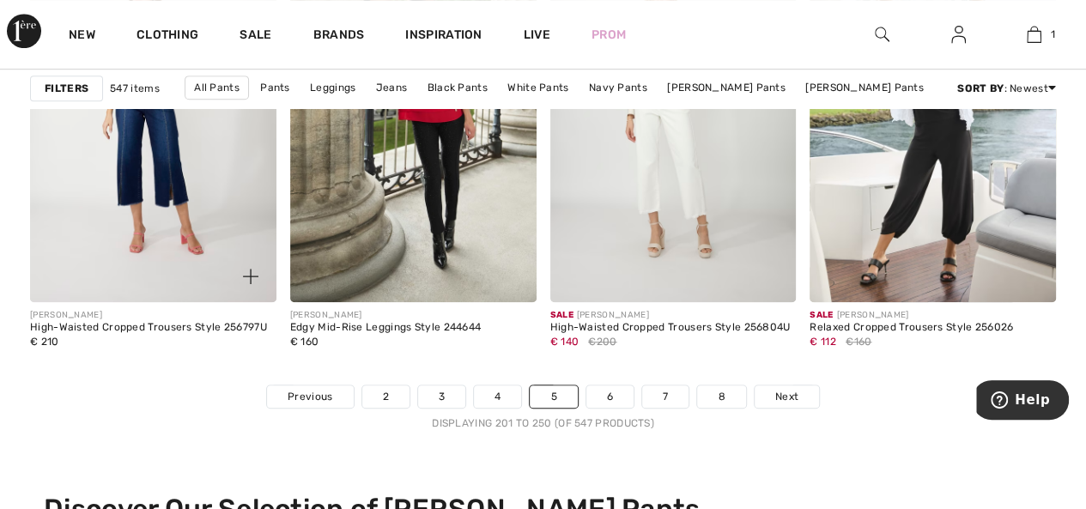
scroll to position [7125, 0]
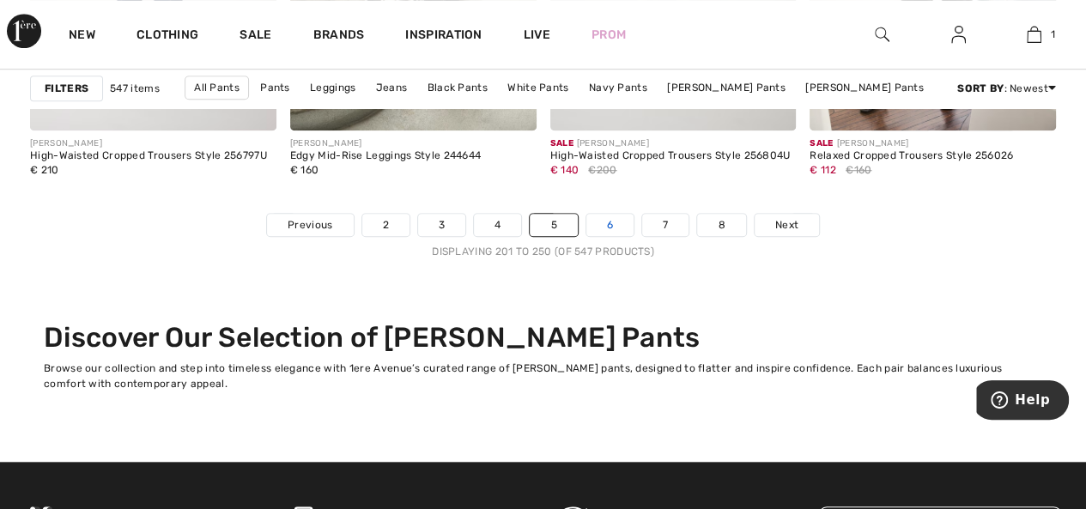
click at [619, 220] on link "6" at bounding box center [609, 225] width 47 height 22
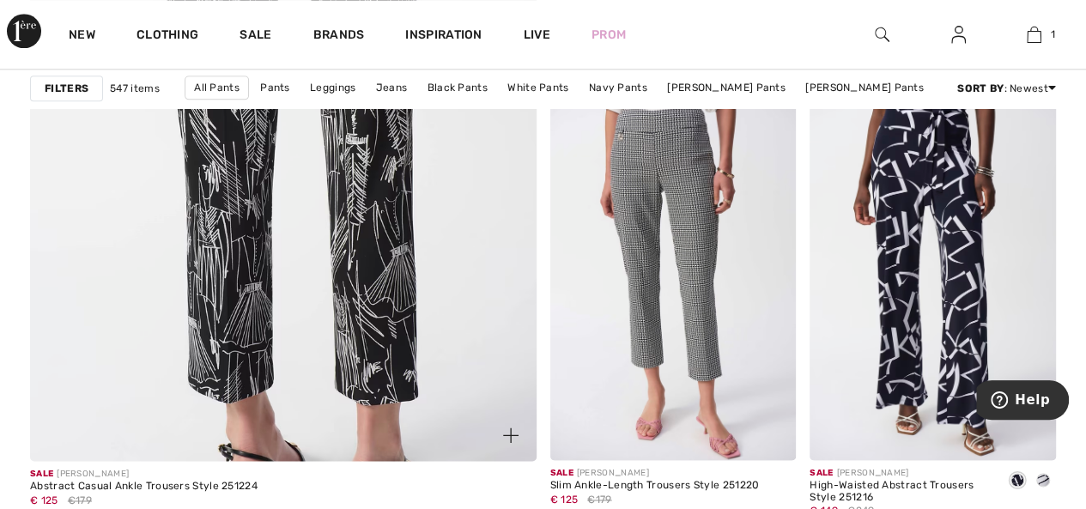
scroll to position [4120, 0]
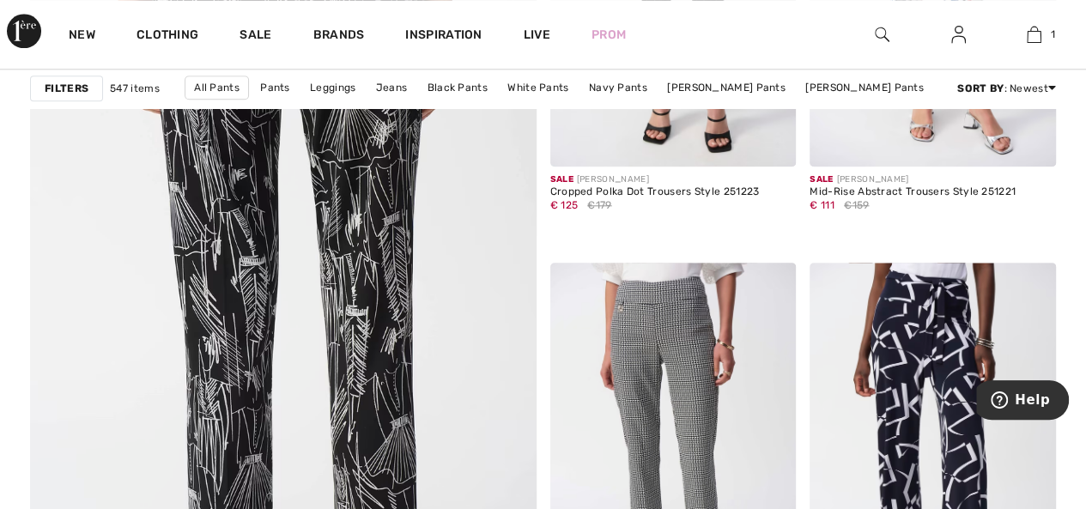
click at [337, 284] on img at bounding box center [282, 252] width 607 height 911
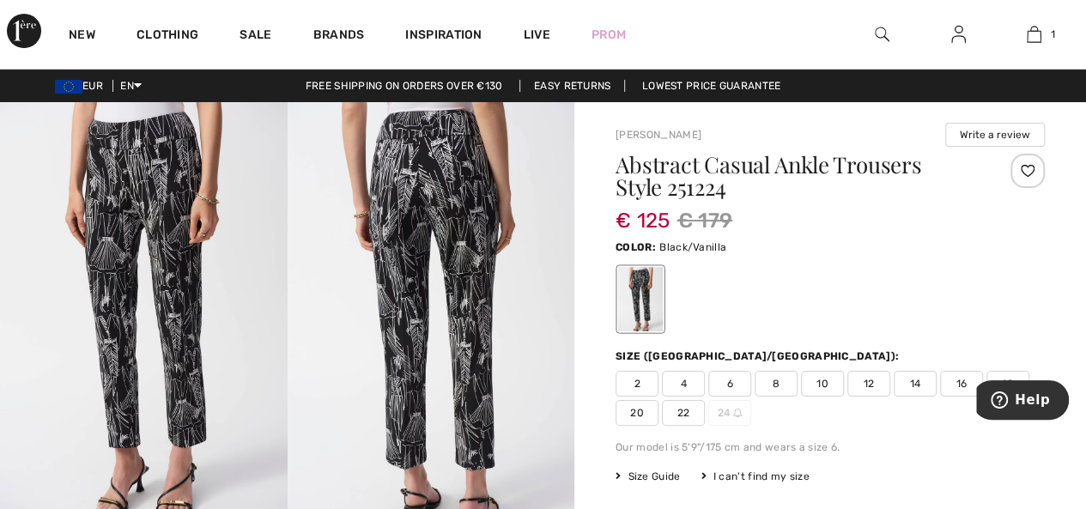
click at [960, 379] on span "16" at bounding box center [961, 384] width 43 height 26
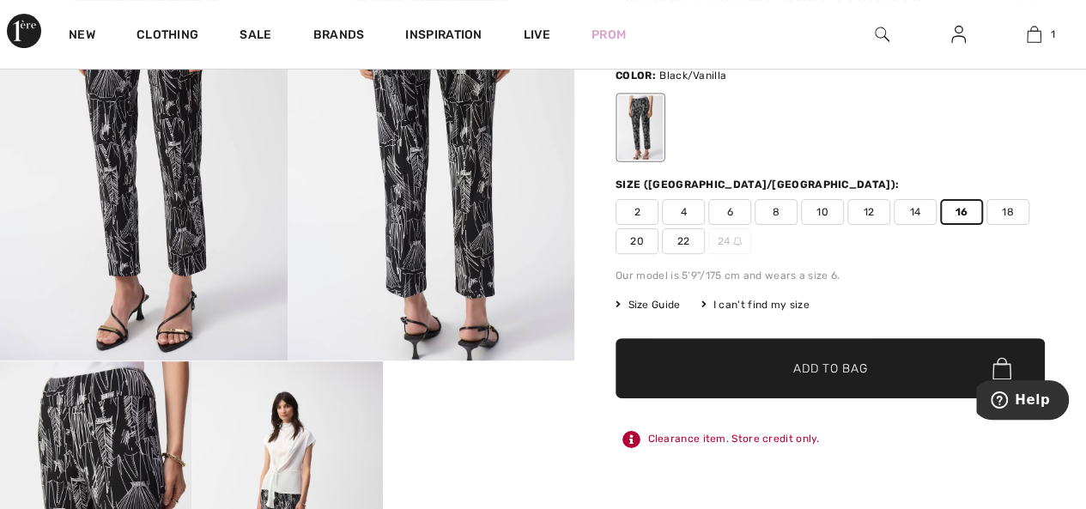
click at [834, 366] on span "Add to Bag" at bounding box center [830, 369] width 74 height 18
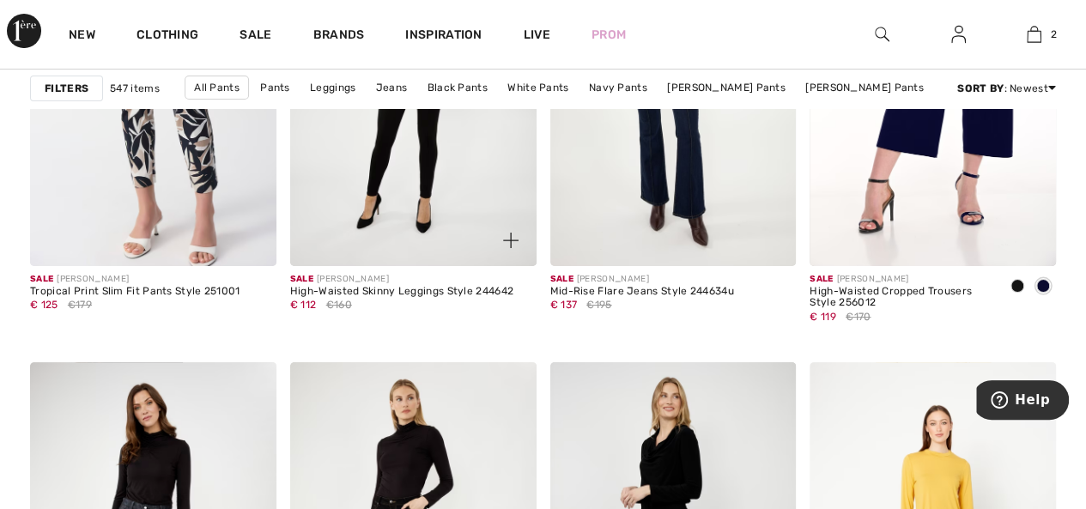
scroll to position [6953, 0]
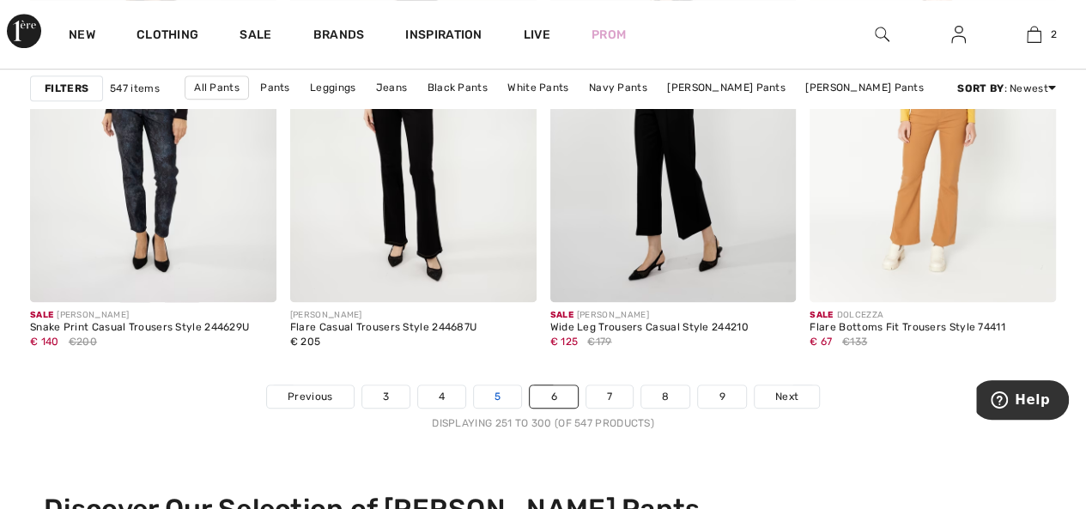
click at [510, 389] on link "5" at bounding box center [497, 396] width 47 height 22
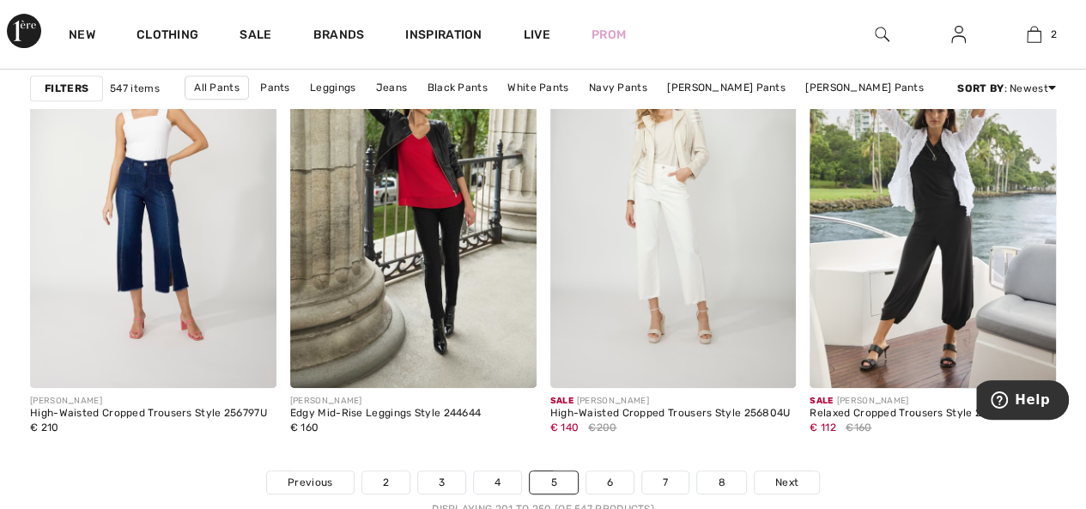
scroll to position [7039, 0]
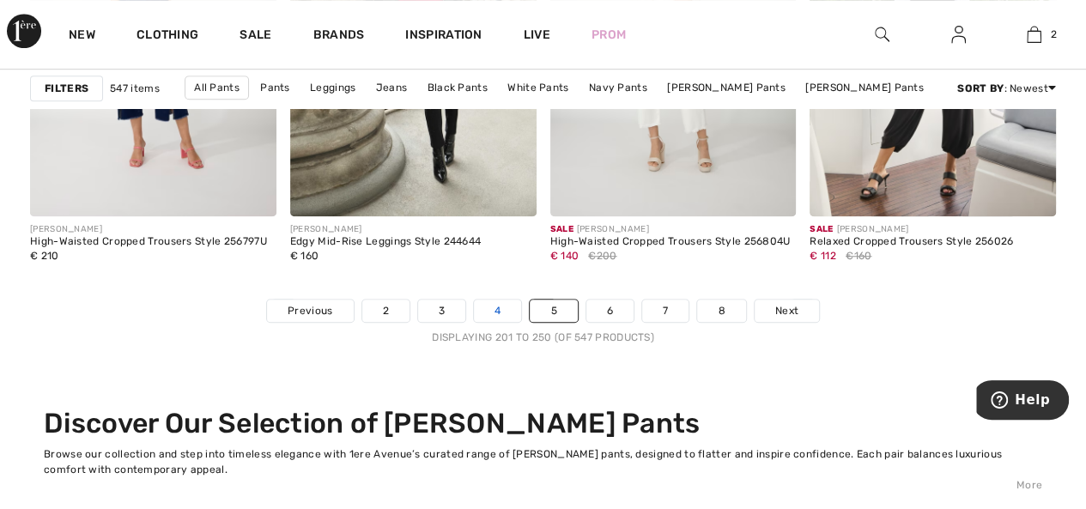
click at [504, 300] on link "4" at bounding box center [497, 311] width 47 height 22
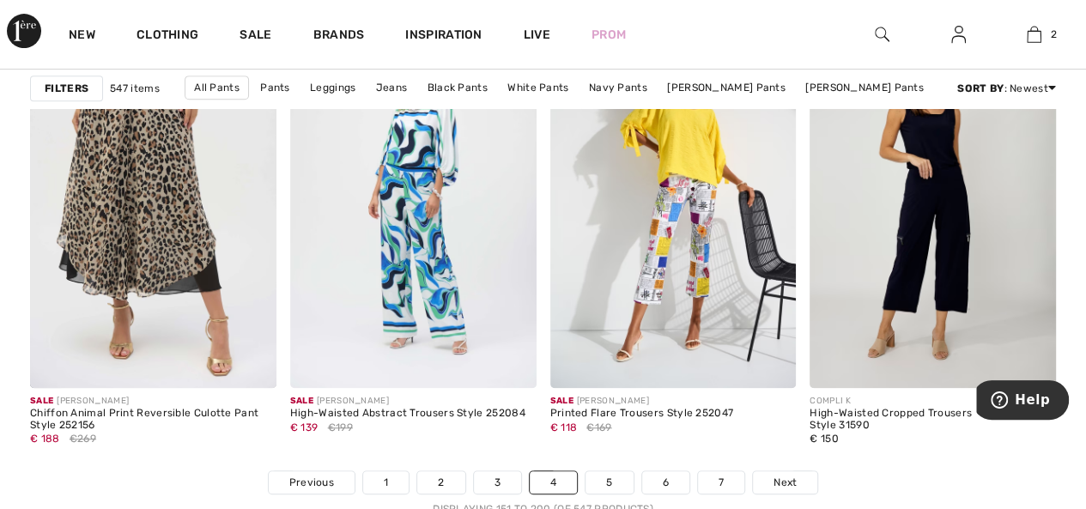
scroll to position [7039, 0]
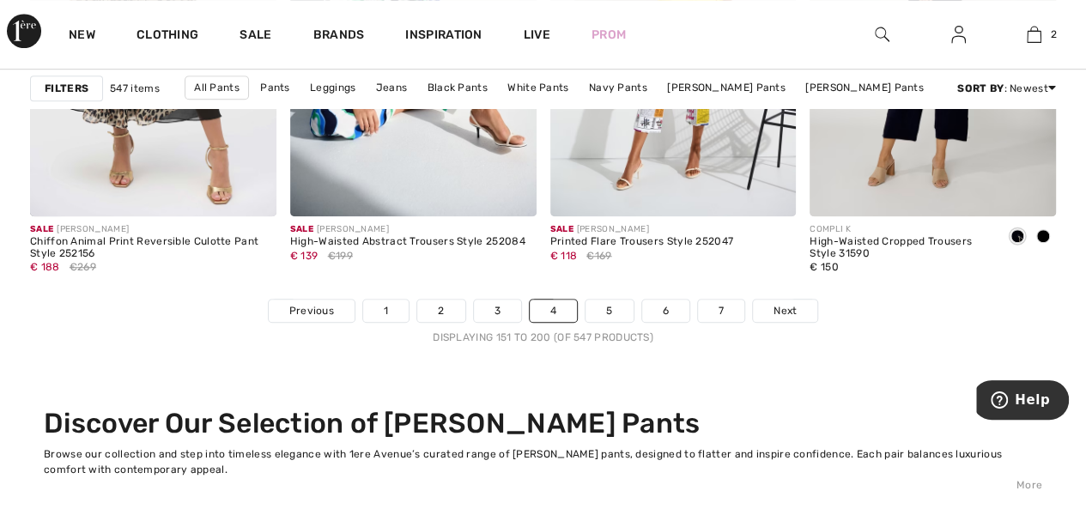
click at [504, 300] on link "3" at bounding box center [497, 311] width 47 height 22
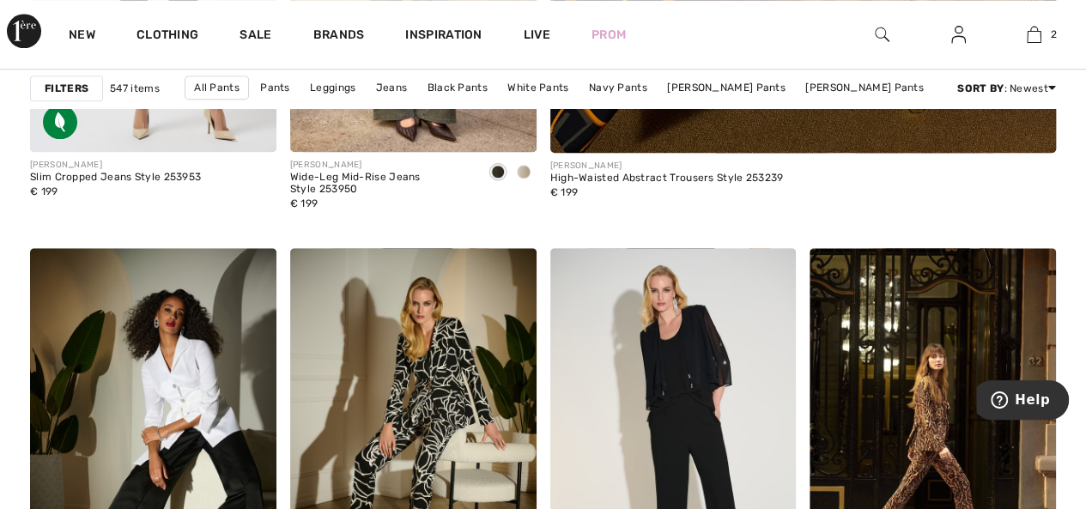
scroll to position [1202, 0]
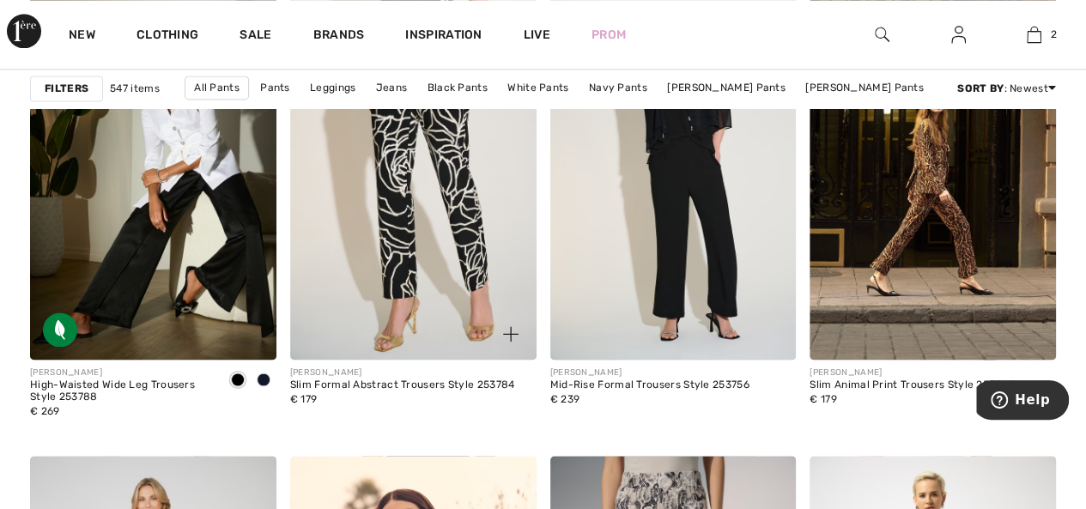
click at [436, 233] on img at bounding box center [413, 175] width 246 height 369
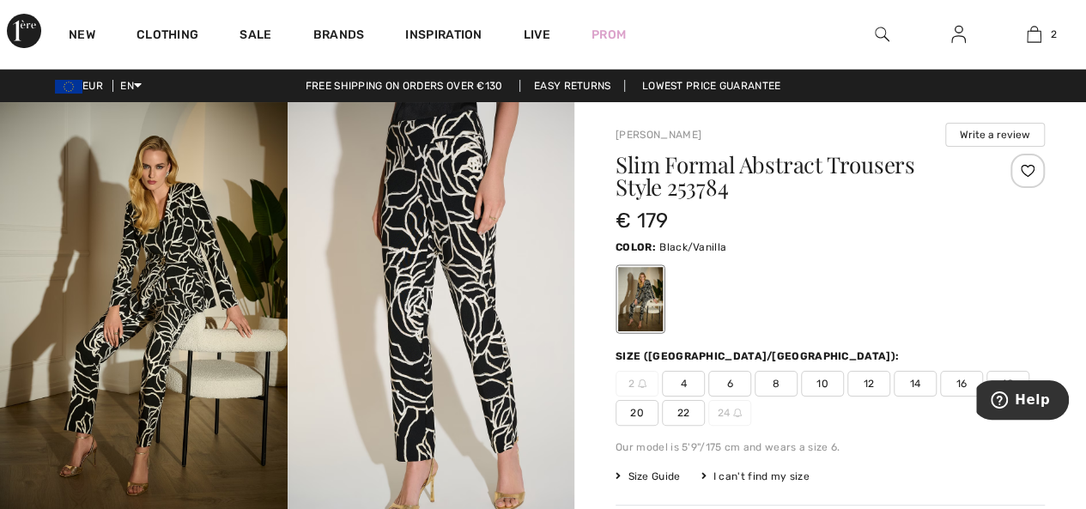
click at [955, 385] on span "16" at bounding box center [961, 384] width 43 height 26
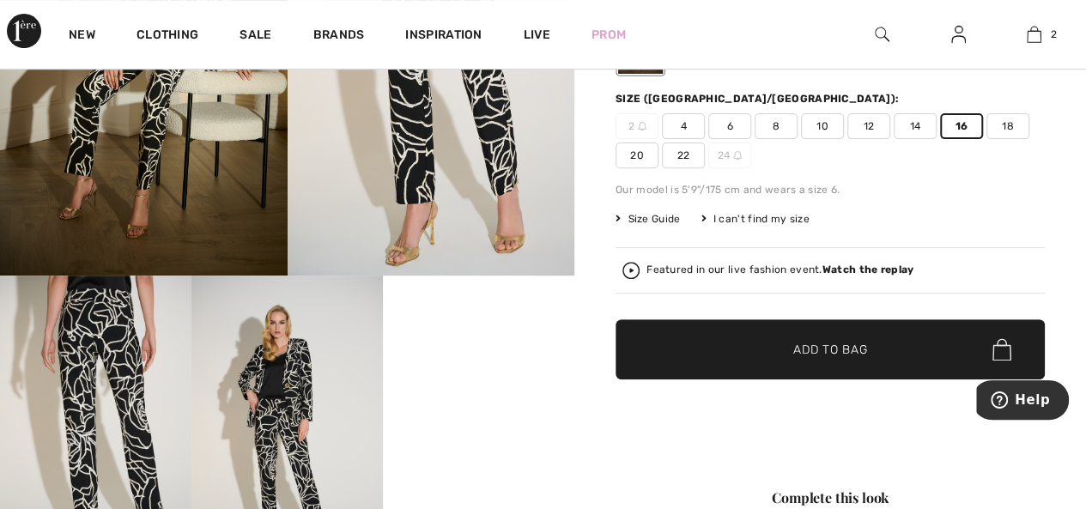
click at [837, 341] on span "Add to Bag" at bounding box center [830, 350] width 74 height 18
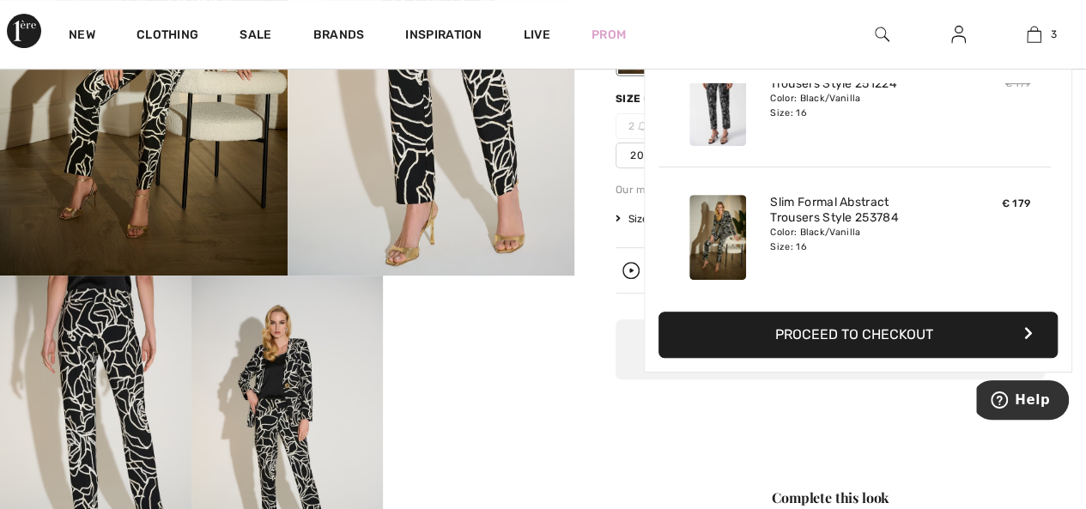
scroll to position [186, 0]
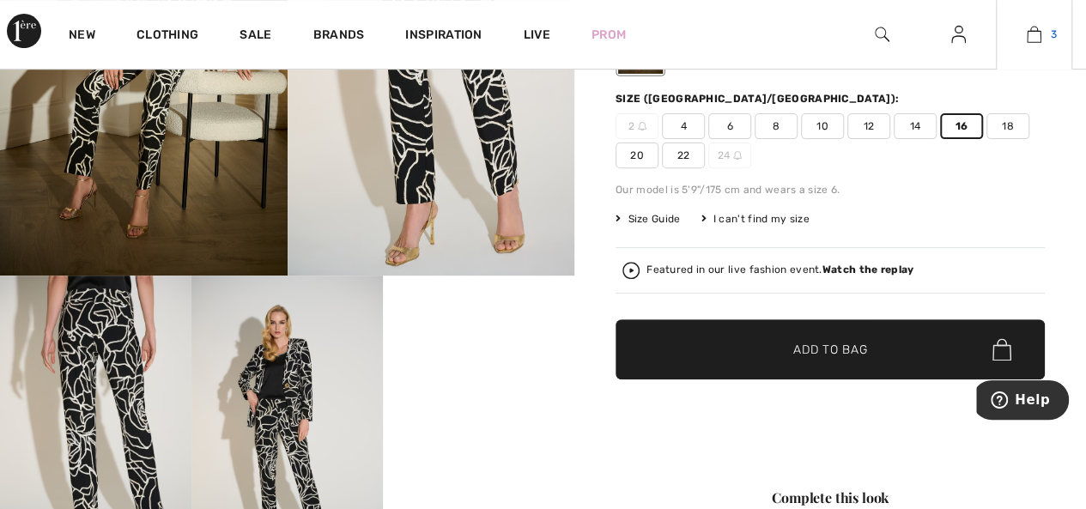
click at [1033, 35] on img at bounding box center [1034, 34] width 15 height 21
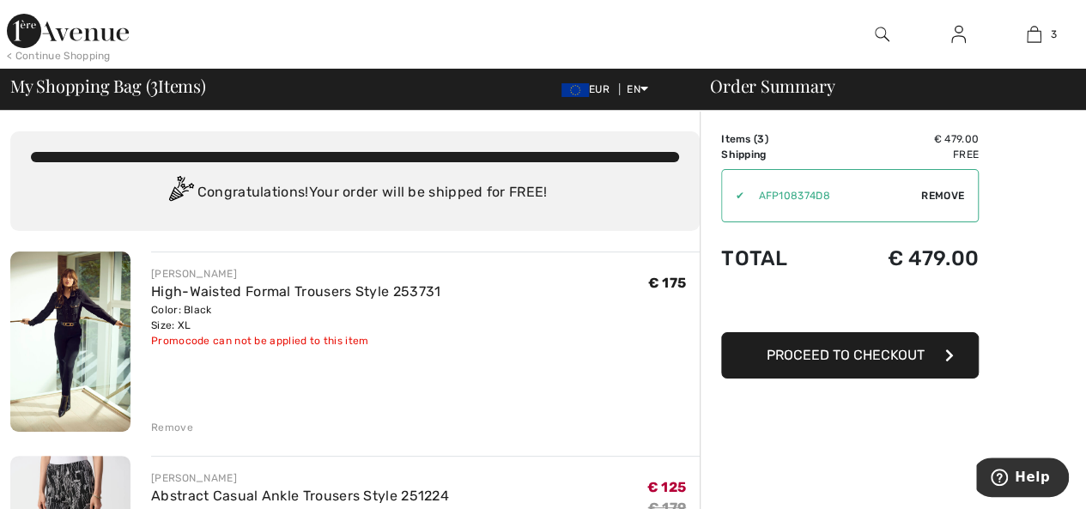
click at [163, 424] on div "Remove" at bounding box center [172, 427] width 42 height 15
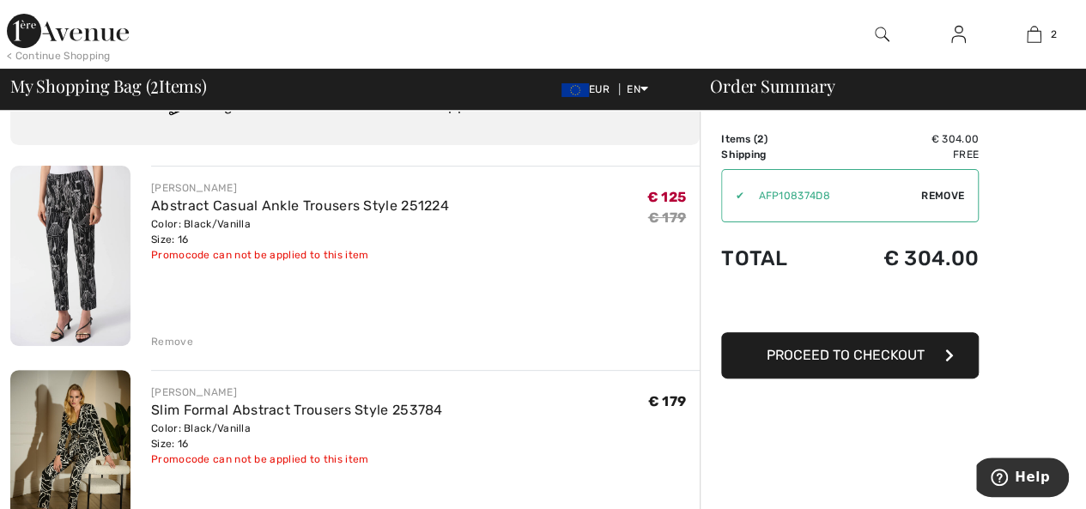
scroll to position [172, 0]
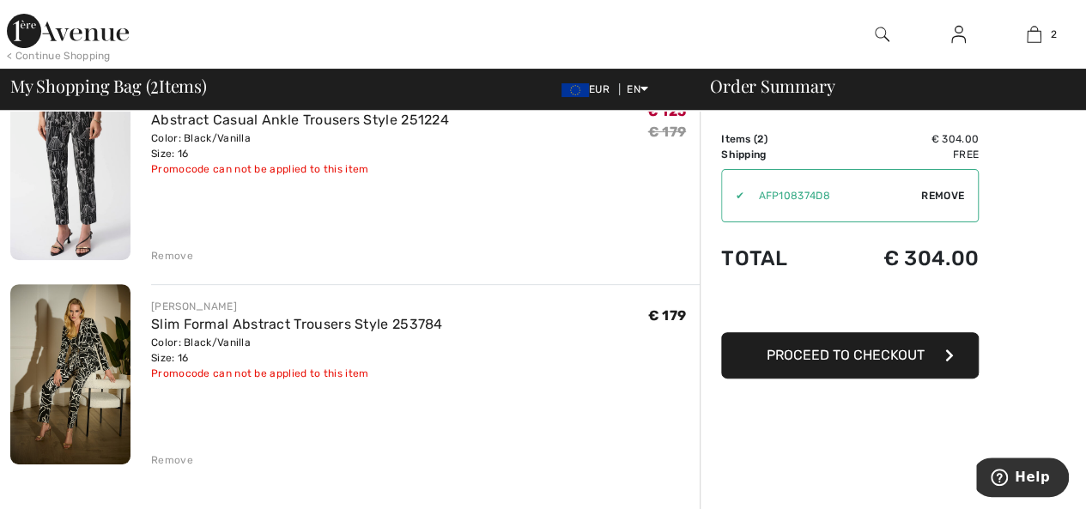
click at [160, 454] on div "Remove" at bounding box center [172, 459] width 42 height 15
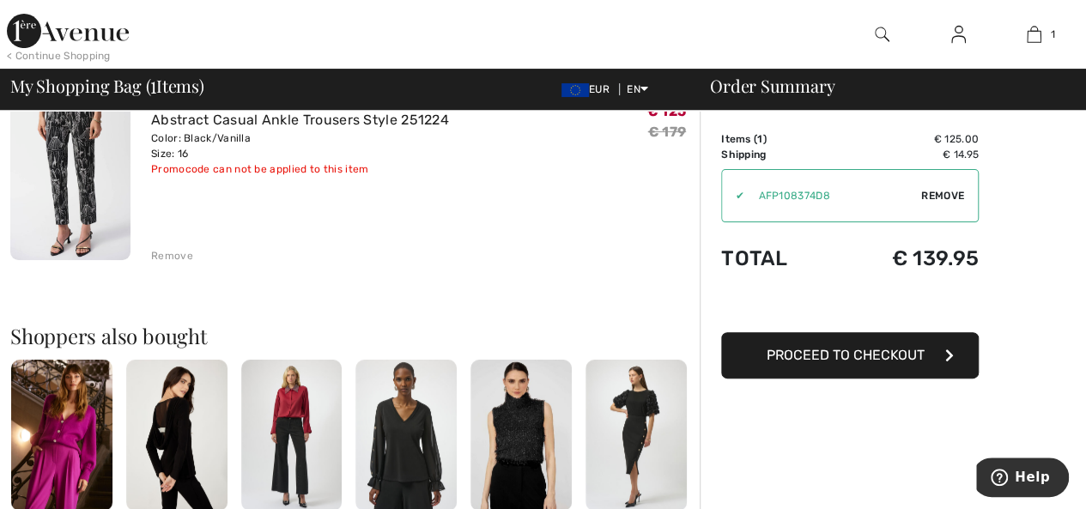
scroll to position [0, 0]
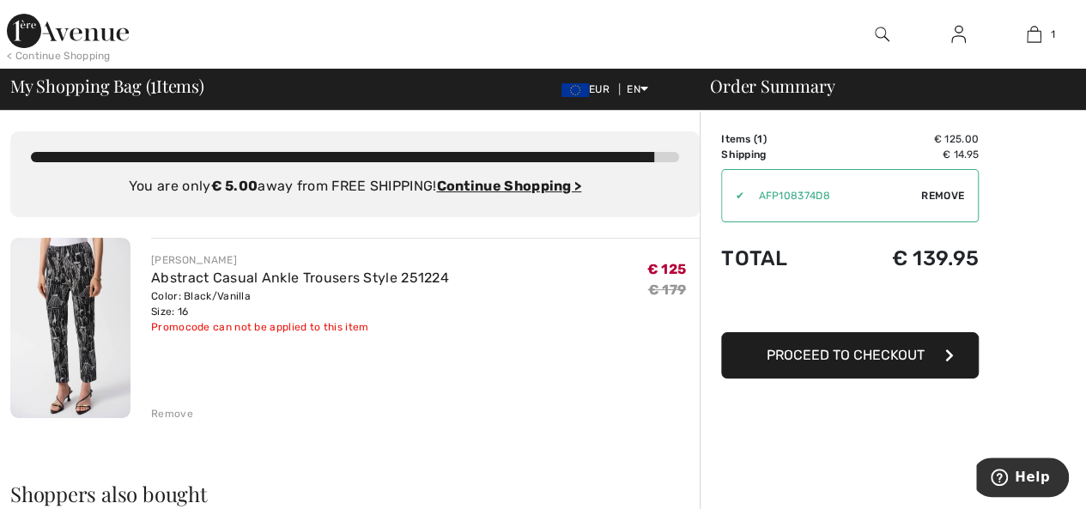
click at [803, 349] on span "Proceed to Checkout" at bounding box center [846, 355] width 158 height 16
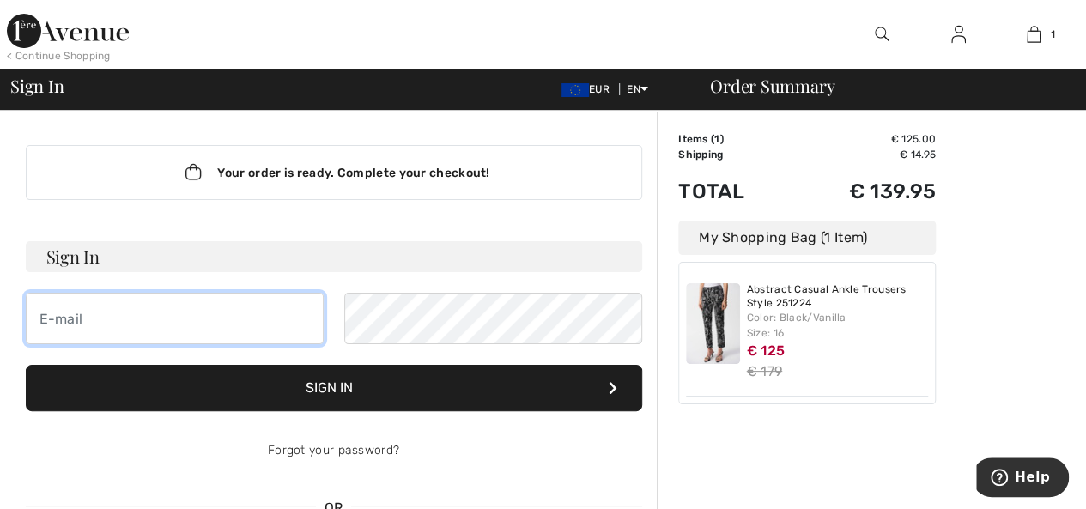
click at [168, 315] on input "email" at bounding box center [175, 319] width 298 height 52
type input "[EMAIL_ADDRESS][DOMAIN_NAME]"
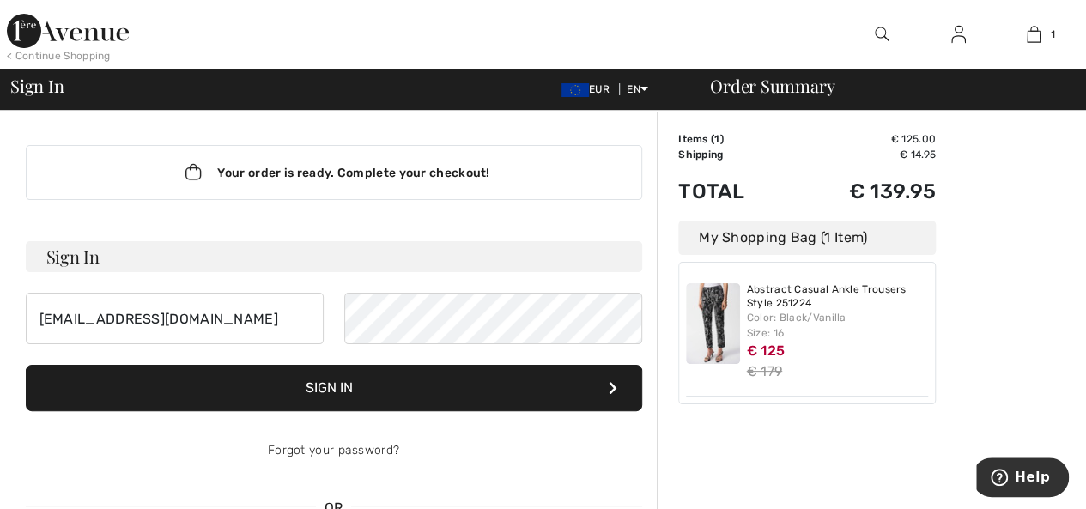
click at [332, 384] on button "Sign In" at bounding box center [334, 388] width 616 height 46
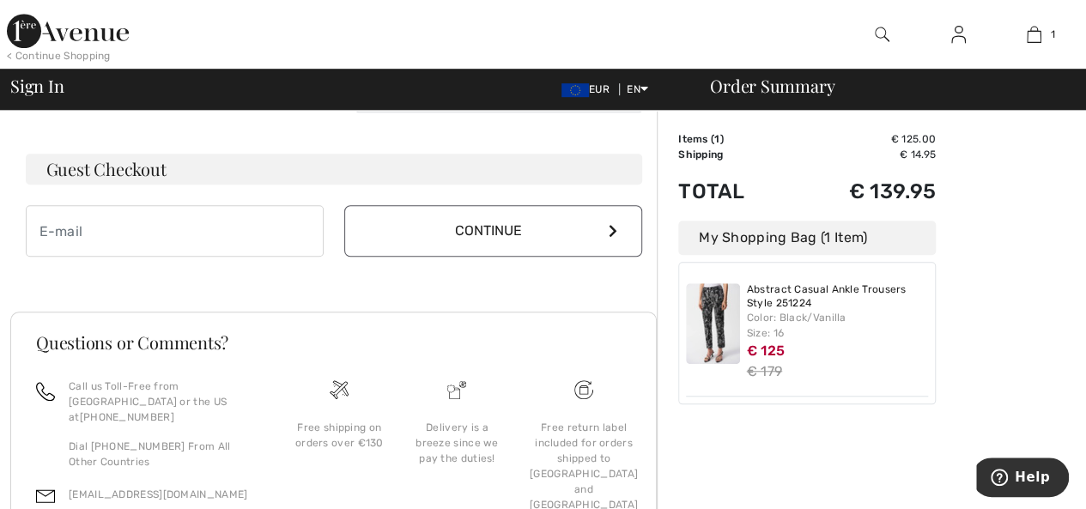
scroll to position [258, 0]
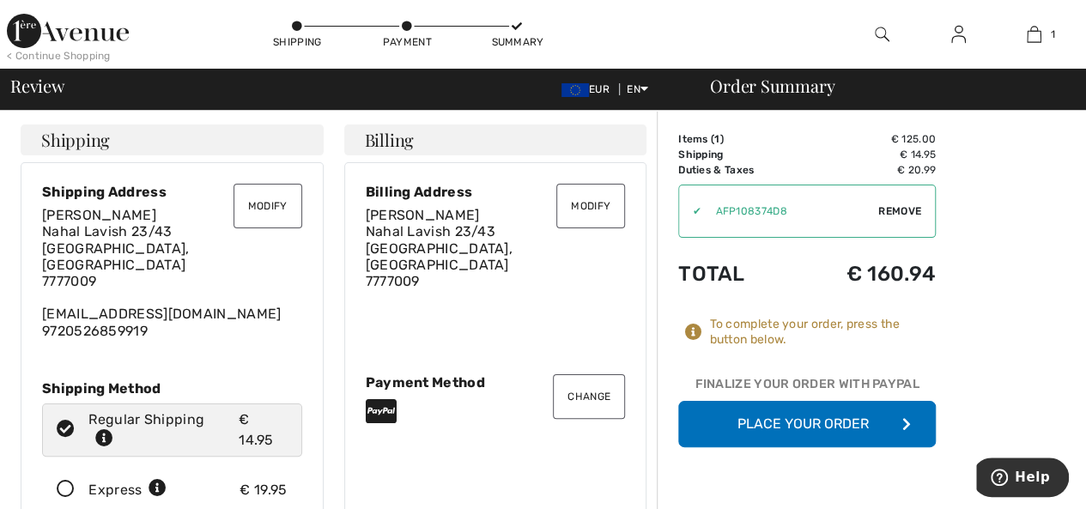
click at [263, 203] on button "Modify" at bounding box center [267, 206] width 69 height 45
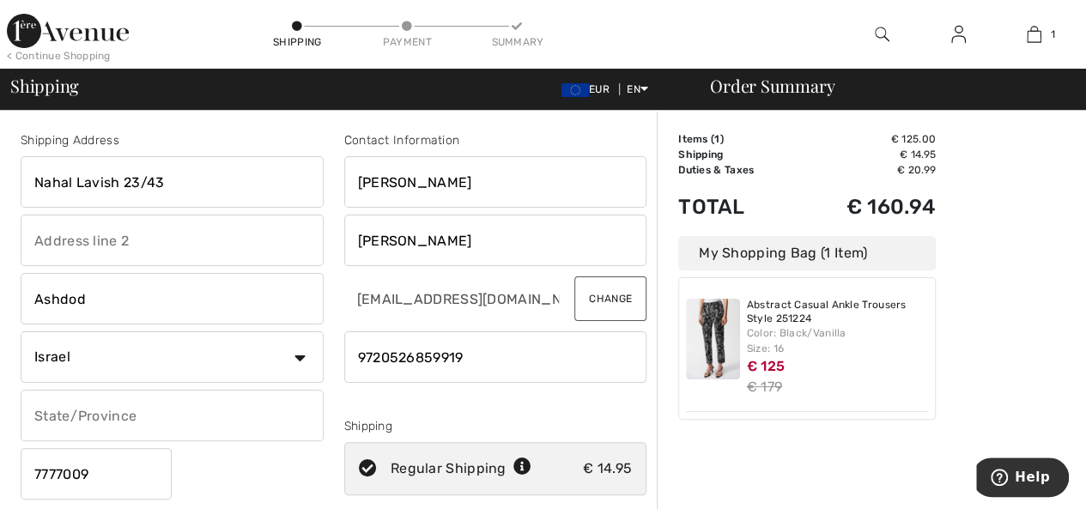
click at [183, 186] on input "Nahal Lavish 23/43" at bounding box center [172, 182] width 303 height 52
drag, startPoint x: 182, startPoint y: 185, endPoint x: 14, endPoint y: 181, distance: 168.3
click at [14, 181] on div "Shipping Address Nahal Lavish 23/43 Ashdod Country Canada United States Afghani…" at bounding box center [172, 346] width 324 height 431
type input "ABA HILLEL 7"
click at [83, 300] on input "Ashdod" at bounding box center [172, 299] width 303 height 52
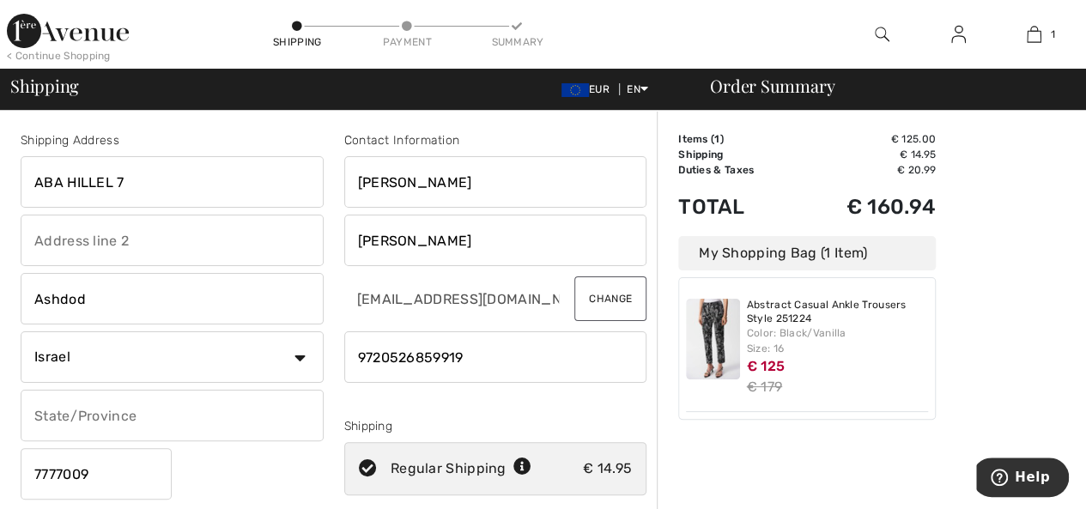
drag, startPoint x: 83, startPoint y: 300, endPoint x: 27, endPoint y: 301, distance: 55.8
click at [27, 301] on input "Ashdod" at bounding box center [172, 299] width 303 height 52
type input "RAMAT GAN"
drag, startPoint x: 92, startPoint y: 473, endPoint x: 9, endPoint y: 470, distance: 83.3
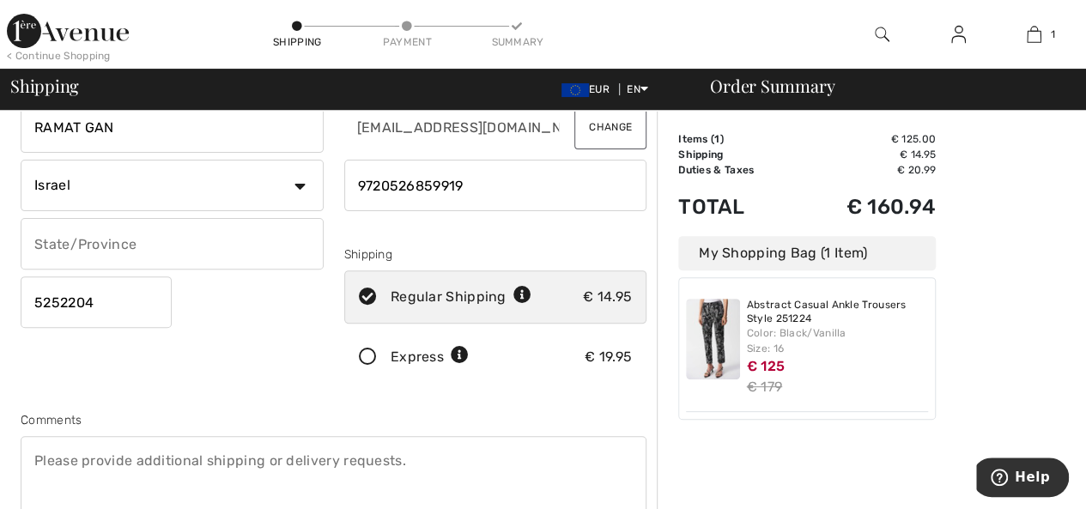
scroll to position [343, 0]
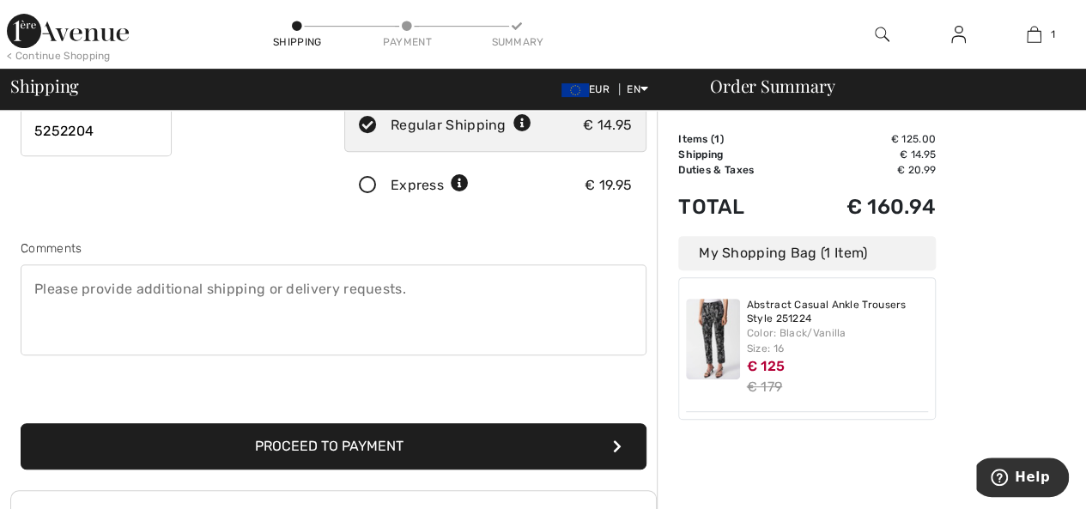
type input "5252204"
click at [304, 437] on button "Proceed to Payment" at bounding box center [334, 446] width 626 height 46
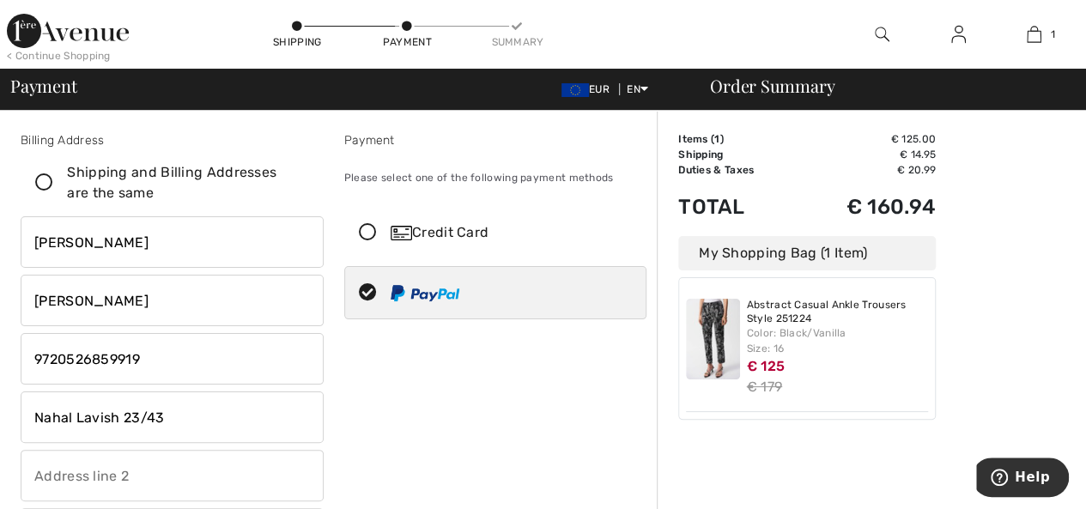
drag, startPoint x: 172, startPoint y: 419, endPoint x: 15, endPoint y: 413, distance: 157.2
click at [15, 413] on div "Billing Address Shipping and Billing Addresses are the same [PERSON_NAME] [PERS…" at bounding box center [172, 436] width 324 height 610
type input "ABA HILLEL 7"
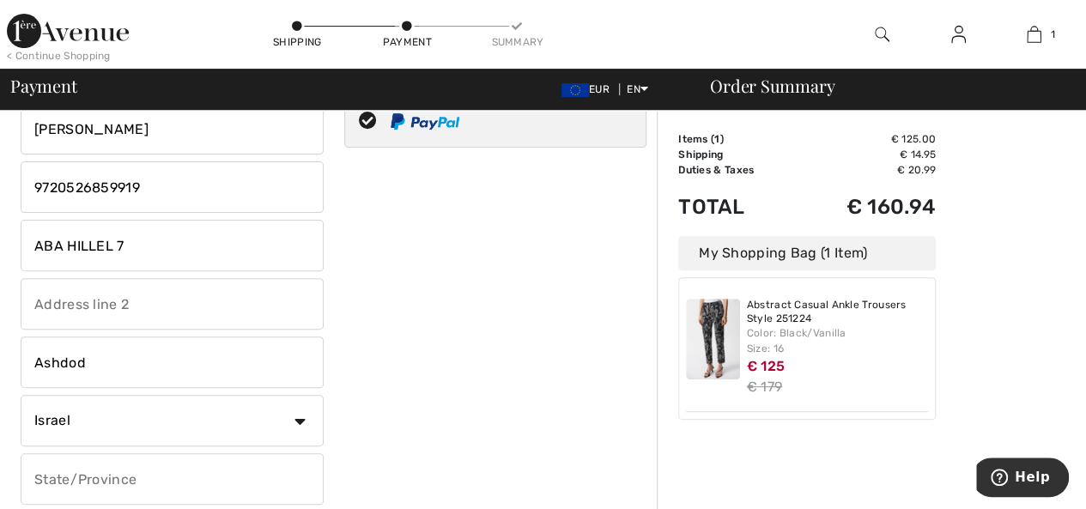
drag, startPoint x: 94, startPoint y: 361, endPoint x: 21, endPoint y: 360, distance: 73.0
click at [21, 360] on input "Ashdod" at bounding box center [172, 363] width 303 height 52
type input "RAMAT GAN"
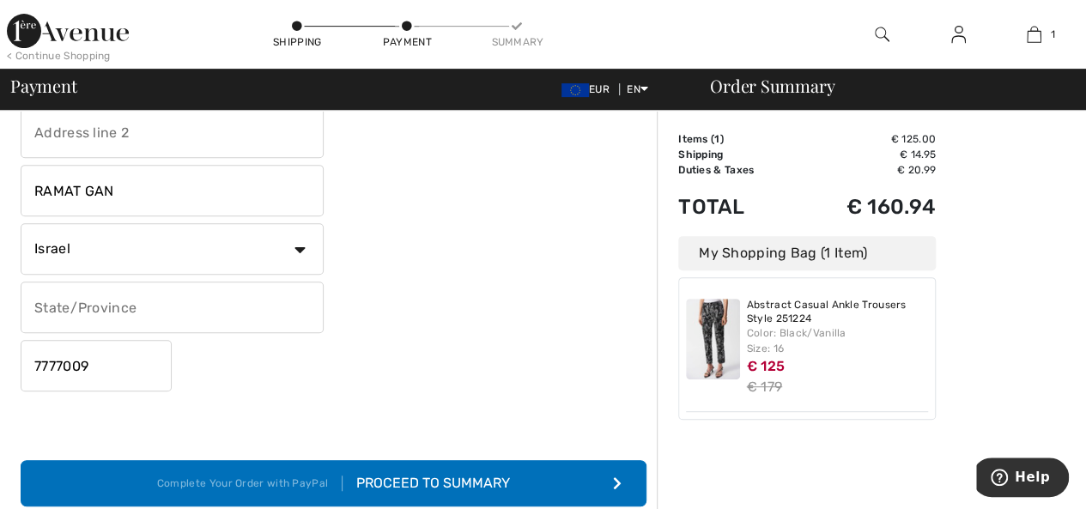
drag, startPoint x: 91, startPoint y: 368, endPoint x: 24, endPoint y: 367, distance: 67.0
click at [24, 367] on input "7777009" at bounding box center [96, 366] width 151 height 52
type input "5252204"
click at [409, 478] on div "Proceed to Summary" at bounding box center [426, 483] width 167 height 21
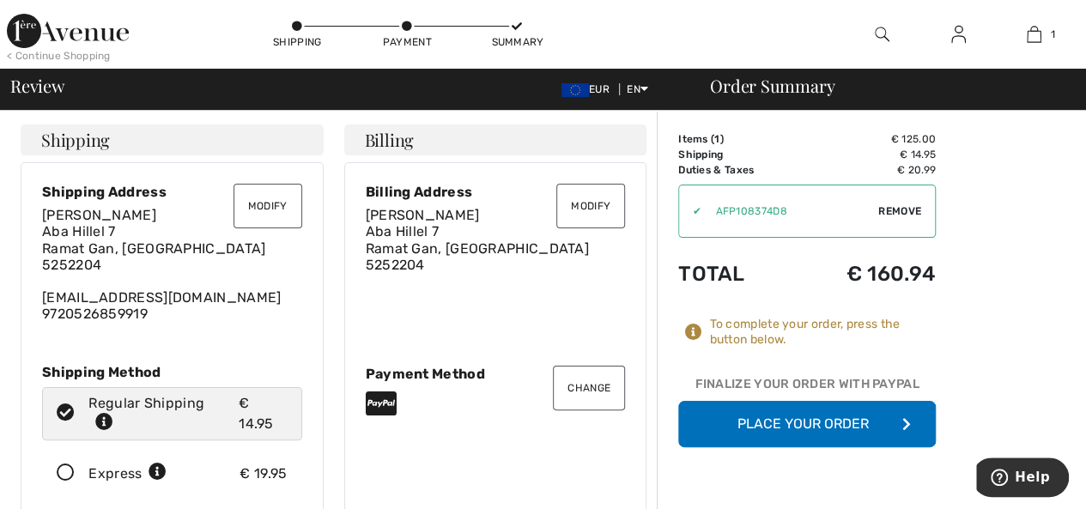
click at [64, 470] on icon at bounding box center [65, 473] width 45 height 18
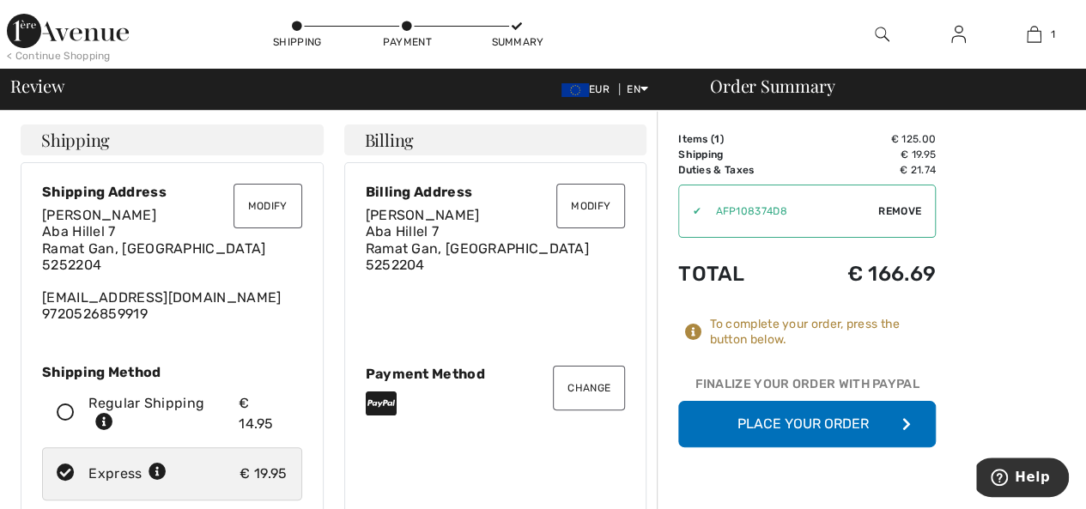
scroll to position [86, 0]
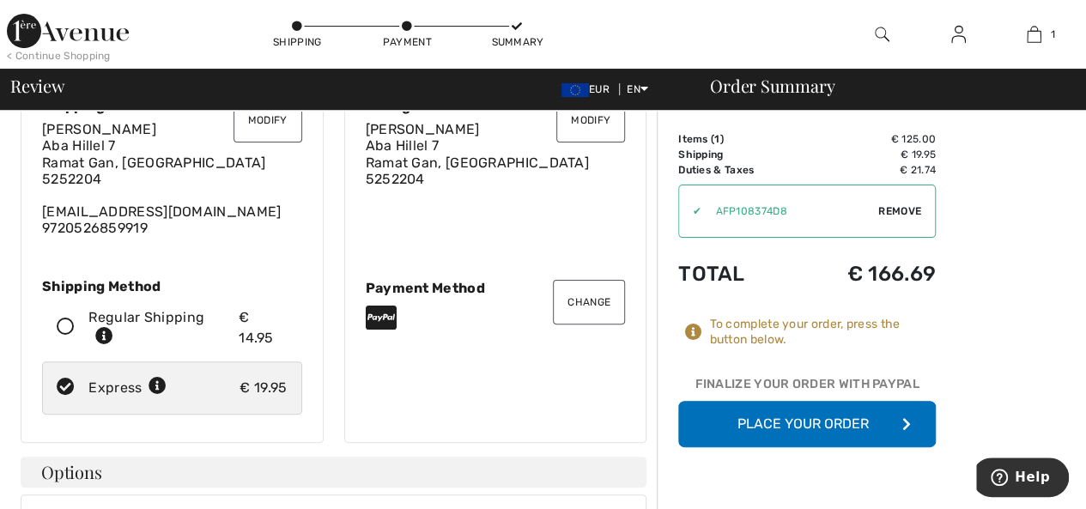
click at [793, 417] on button "Place Your Order" at bounding box center [807, 424] width 258 height 46
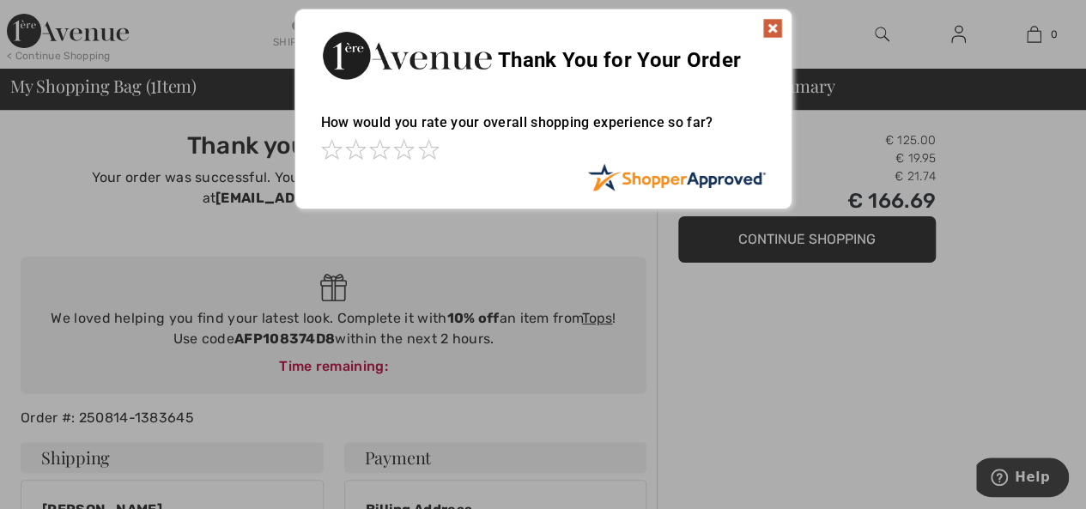
click at [773, 24] on img at bounding box center [772, 28] width 21 height 21
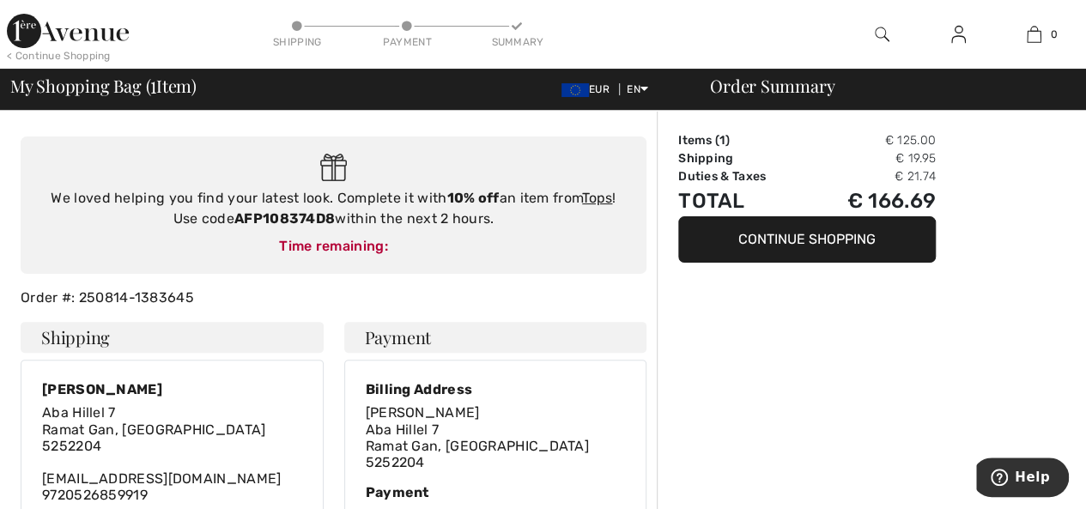
scroll to position [155, 0]
